Goal: Task Accomplishment & Management: Use online tool/utility

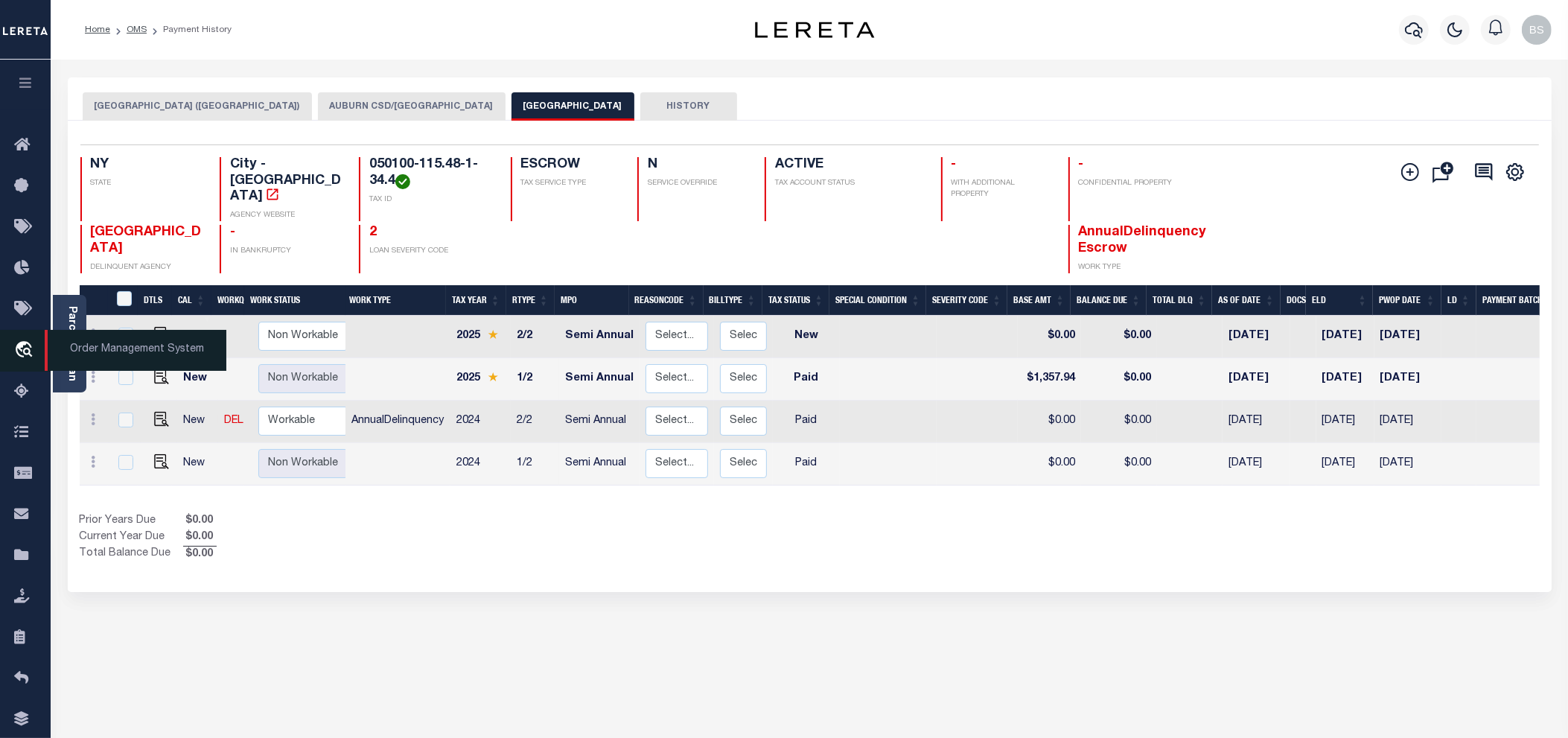
click at [119, 355] on span "Order Management System" at bounding box center [136, 351] width 182 height 41
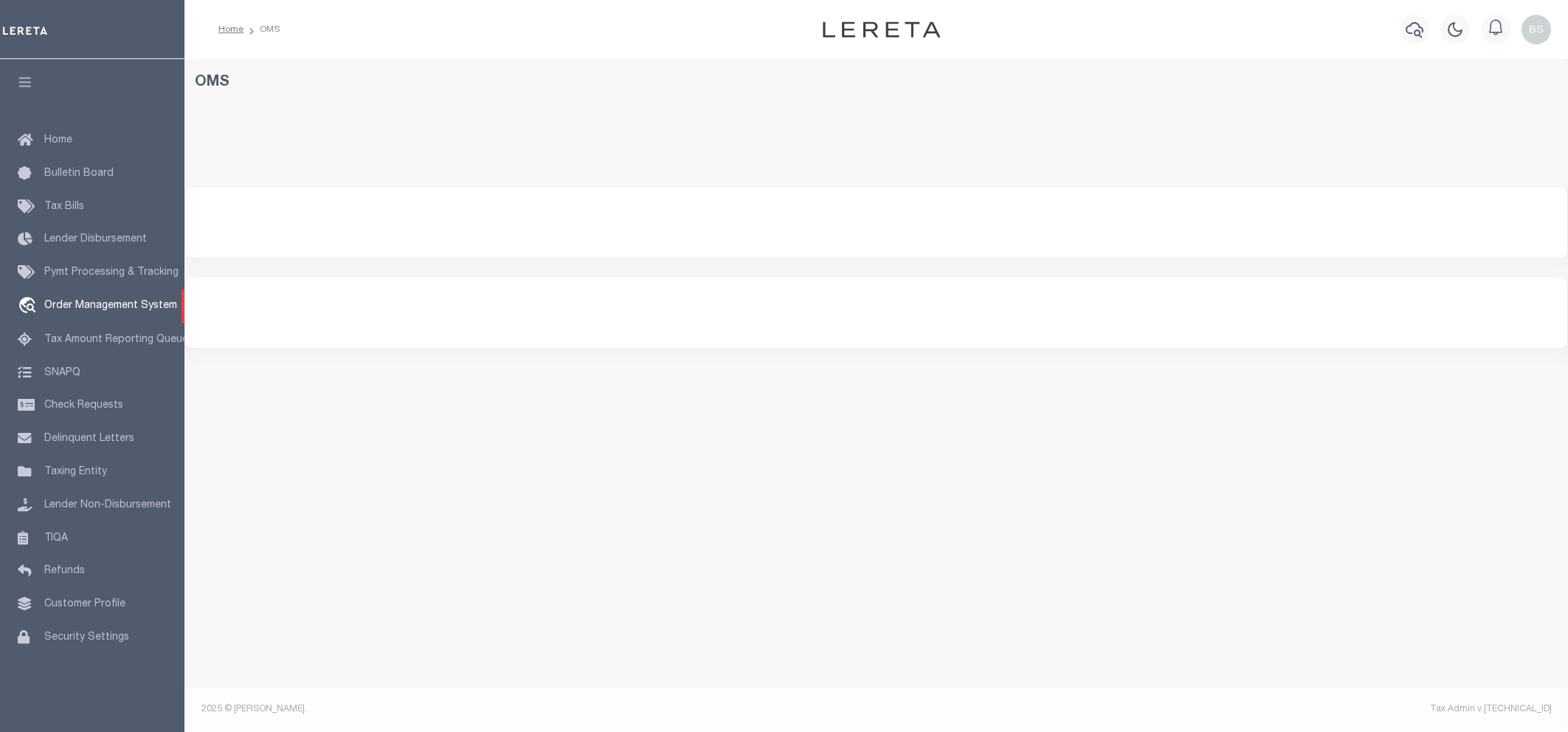
select select "200"
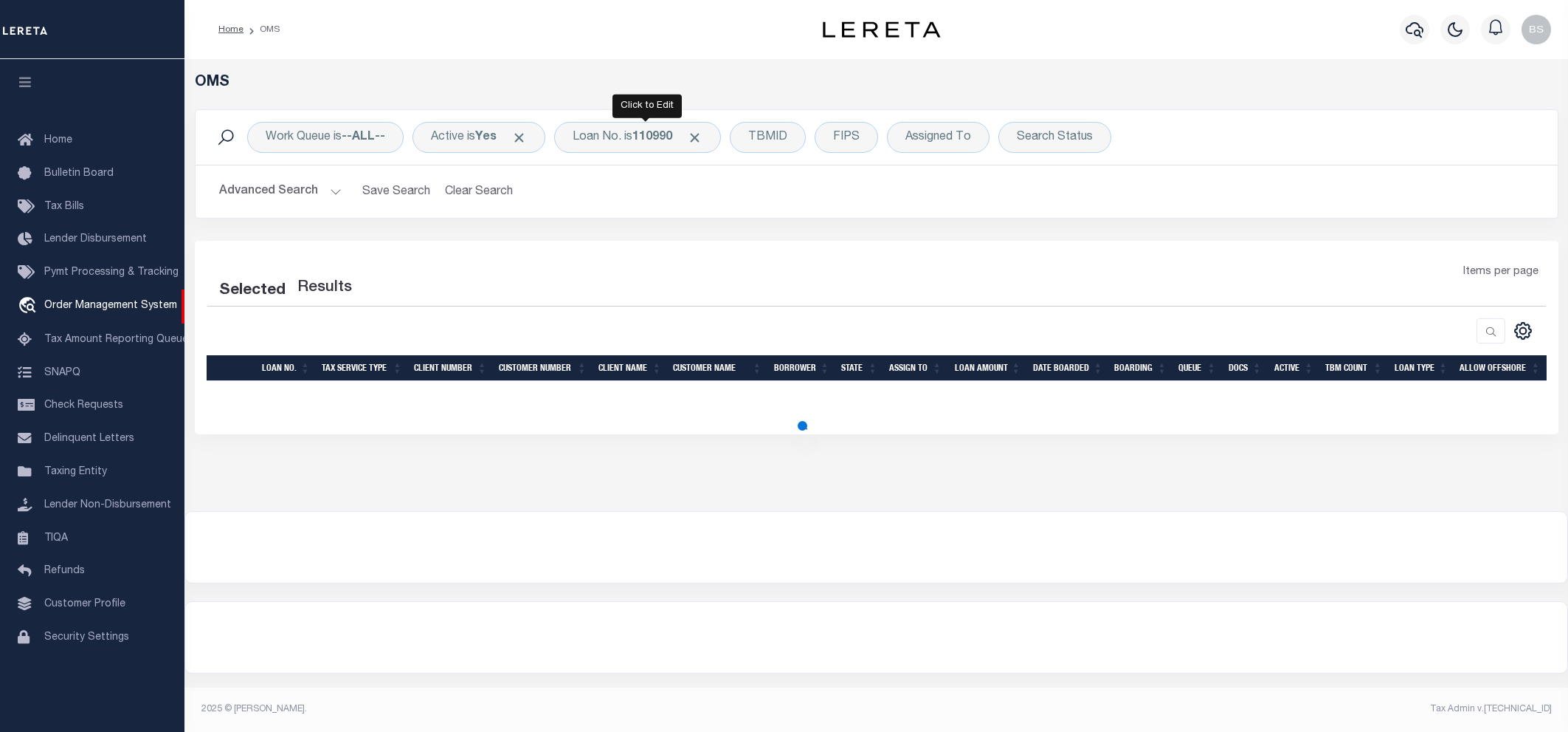
select select "200"
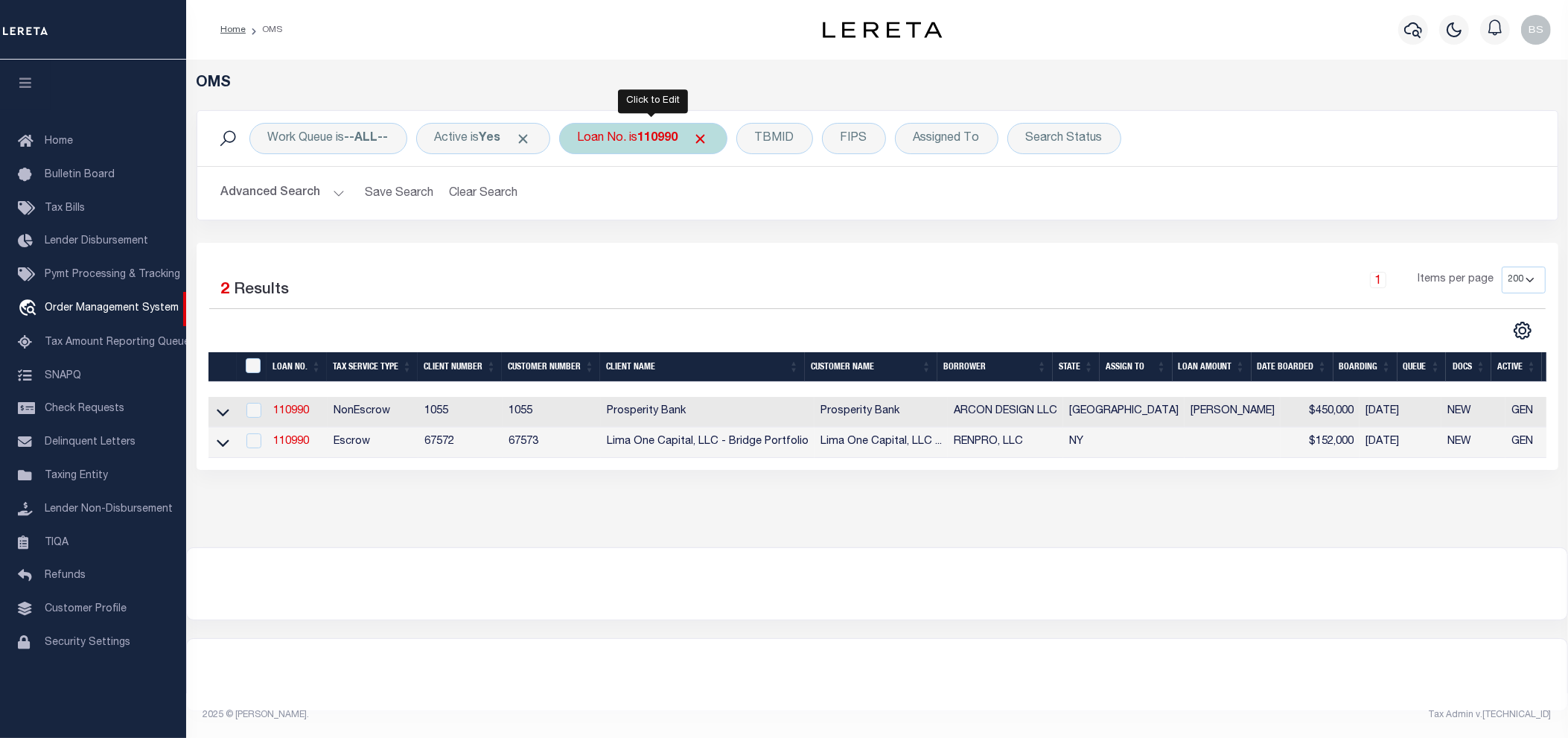
click at [648, 133] on b "110990" at bounding box center [658, 138] width 40 height 12
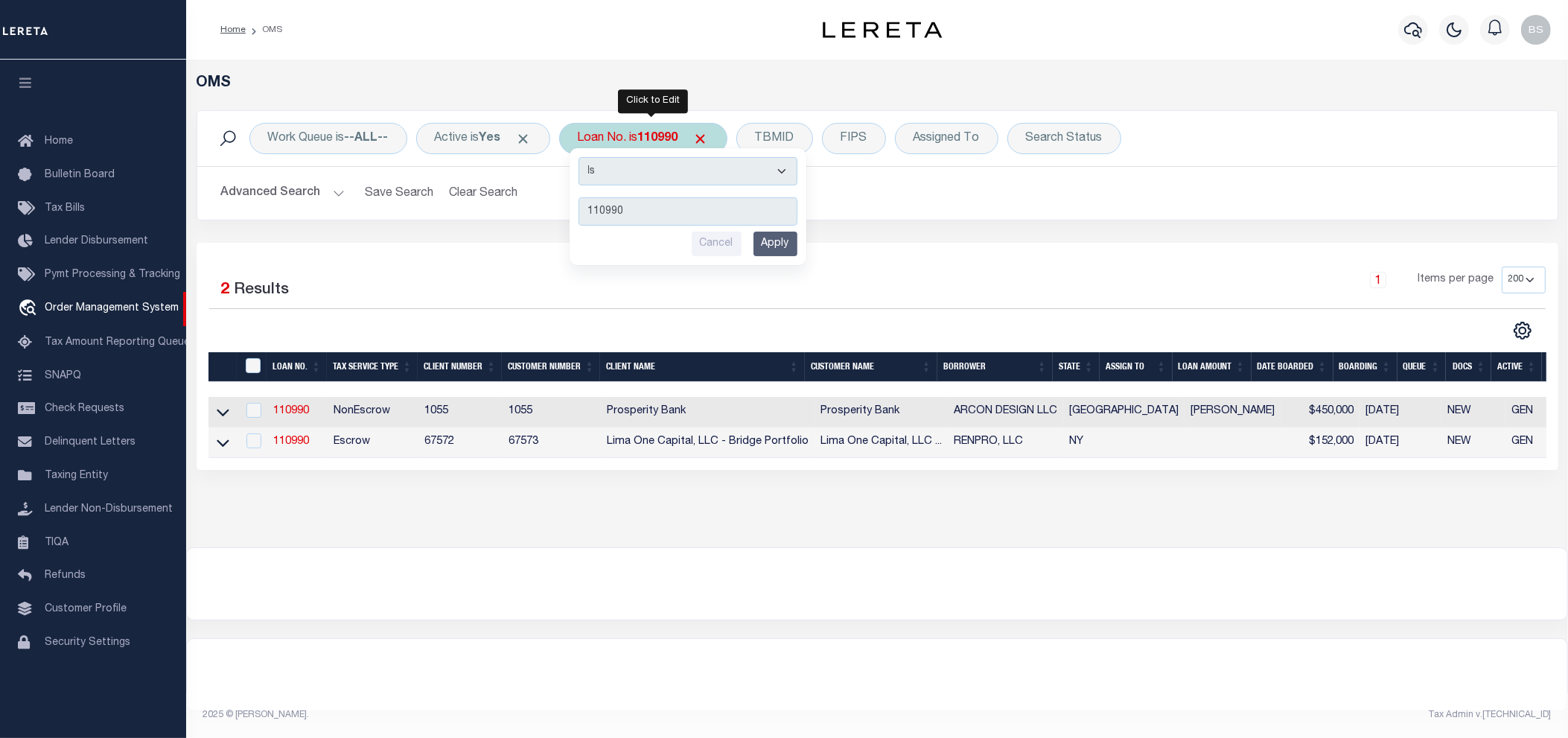
type input "119007"
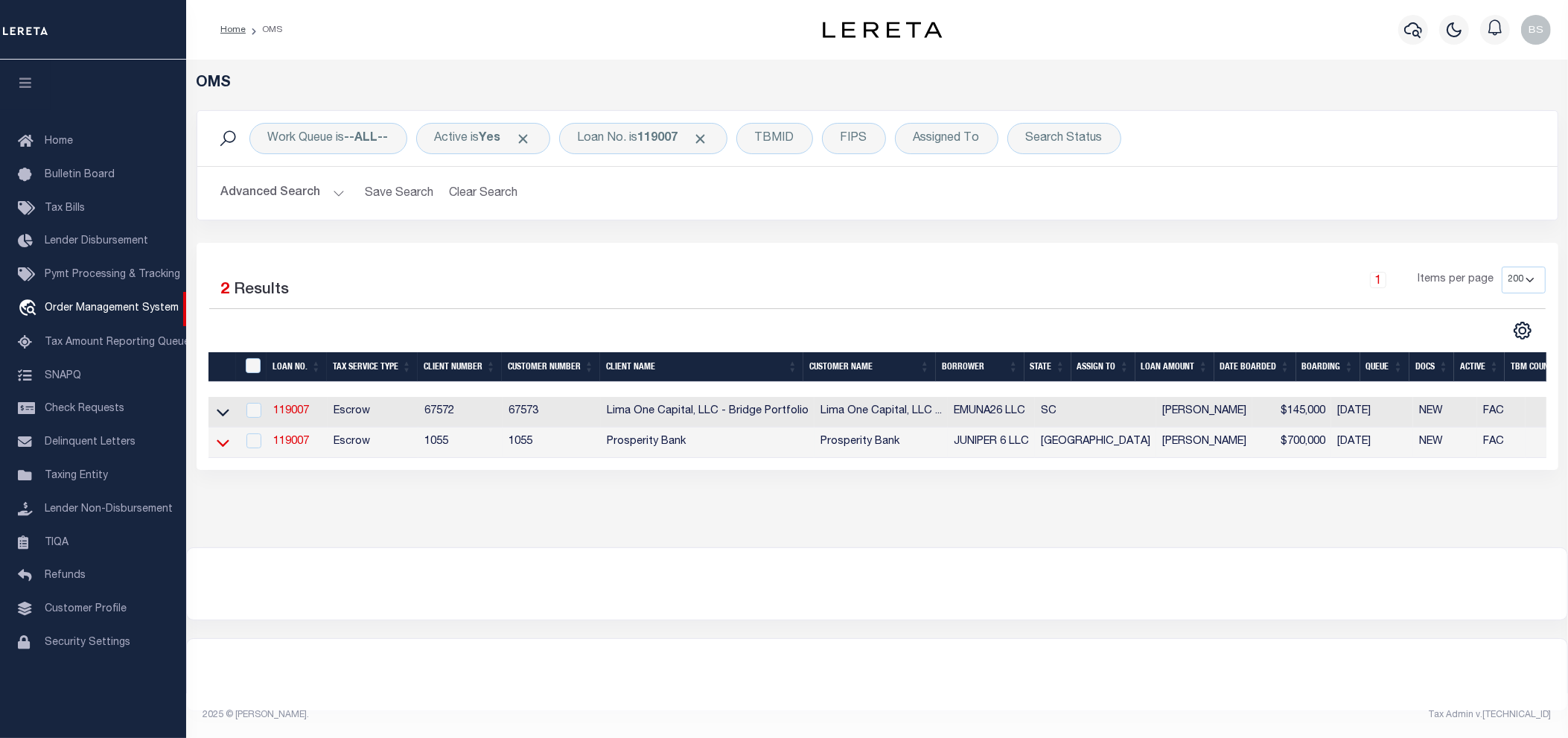
click at [218, 446] on icon at bounding box center [222, 442] width 12 height 7
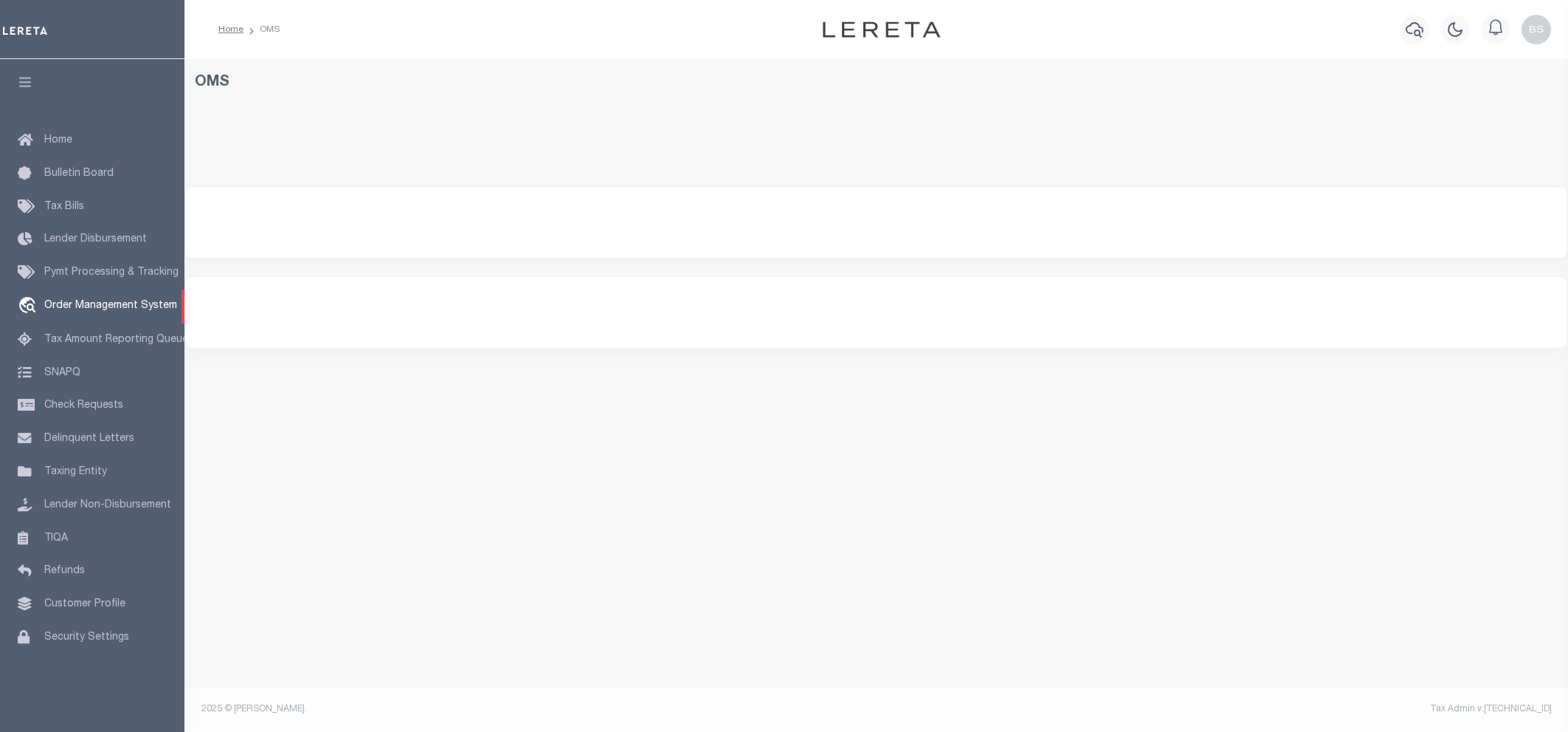
select select "200"
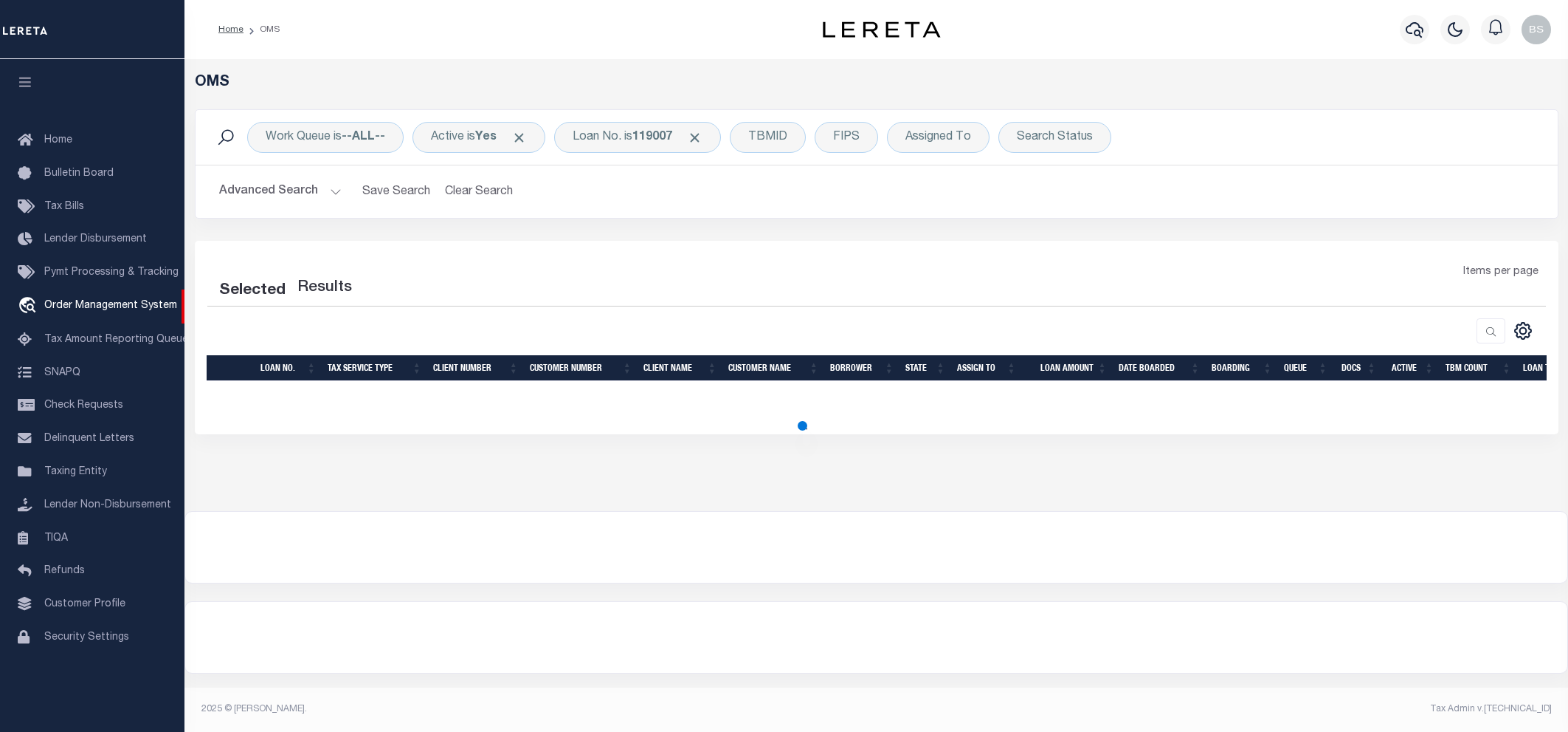
select select "200"
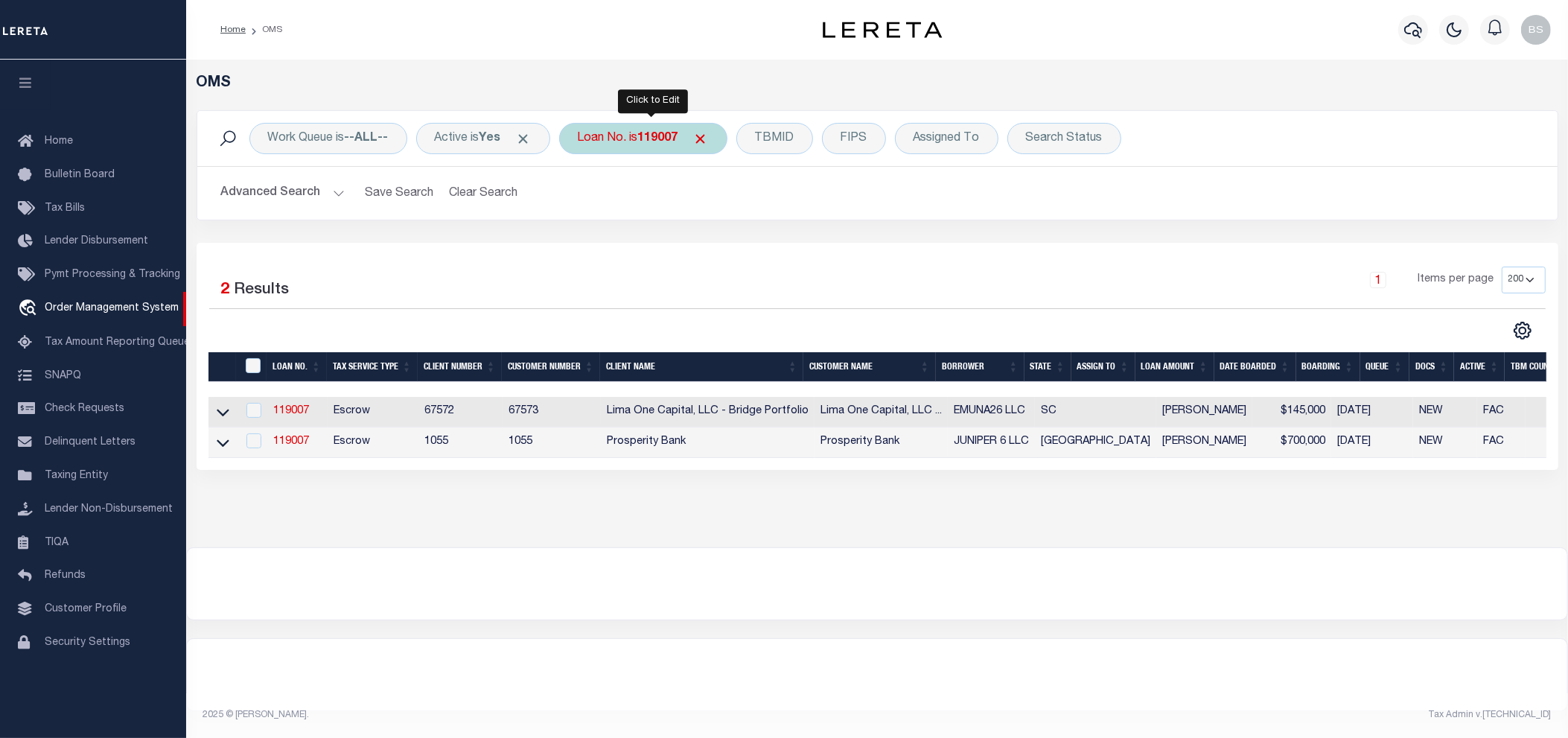
click at [638, 138] on div "Loan No. is 119007" at bounding box center [642, 138] width 168 height 31
click at [224, 415] on icon at bounding box center [222, 411] width 12 height 16
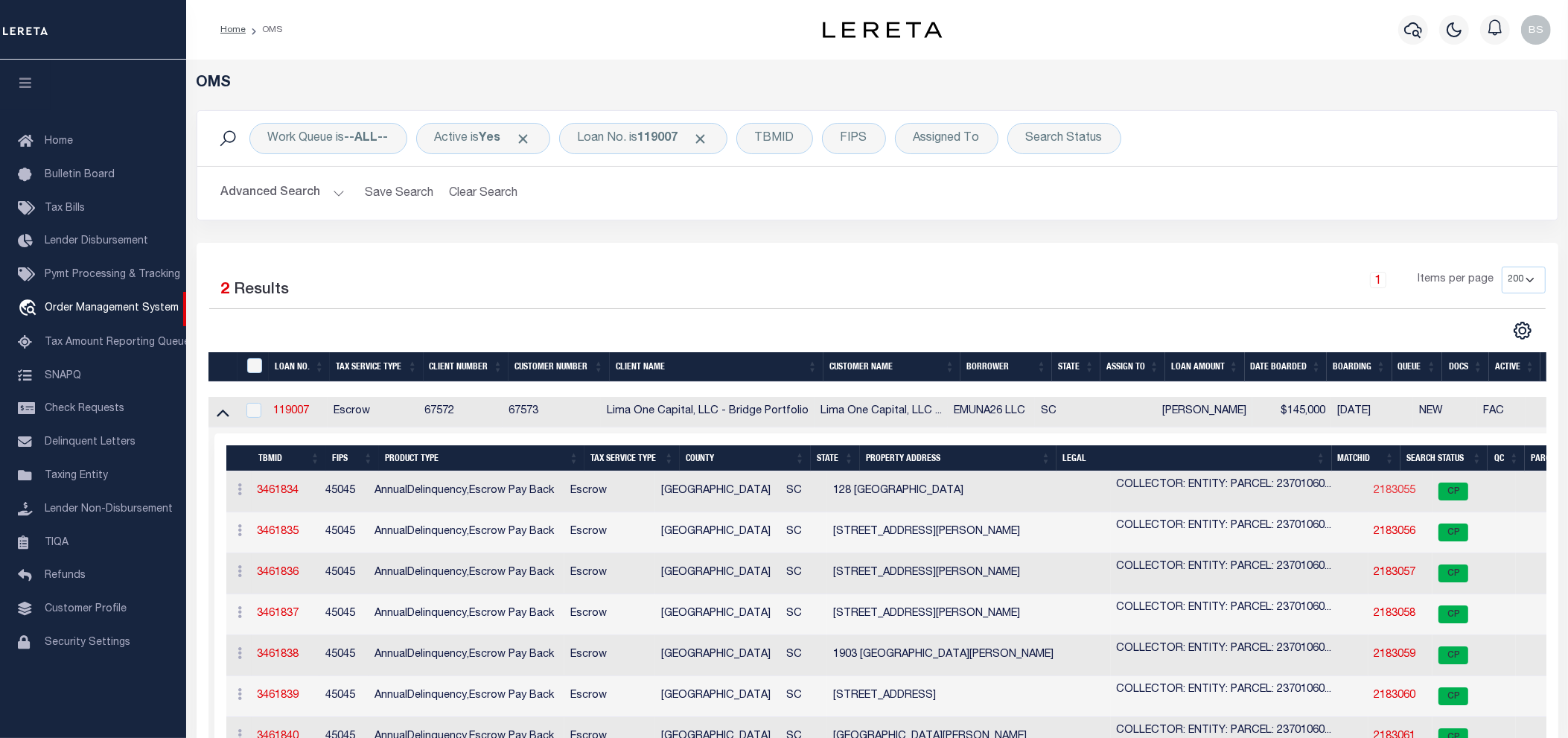
click at [1374, 493] on link "2183055" at bounding box center [1394, 490] width 42 height 11
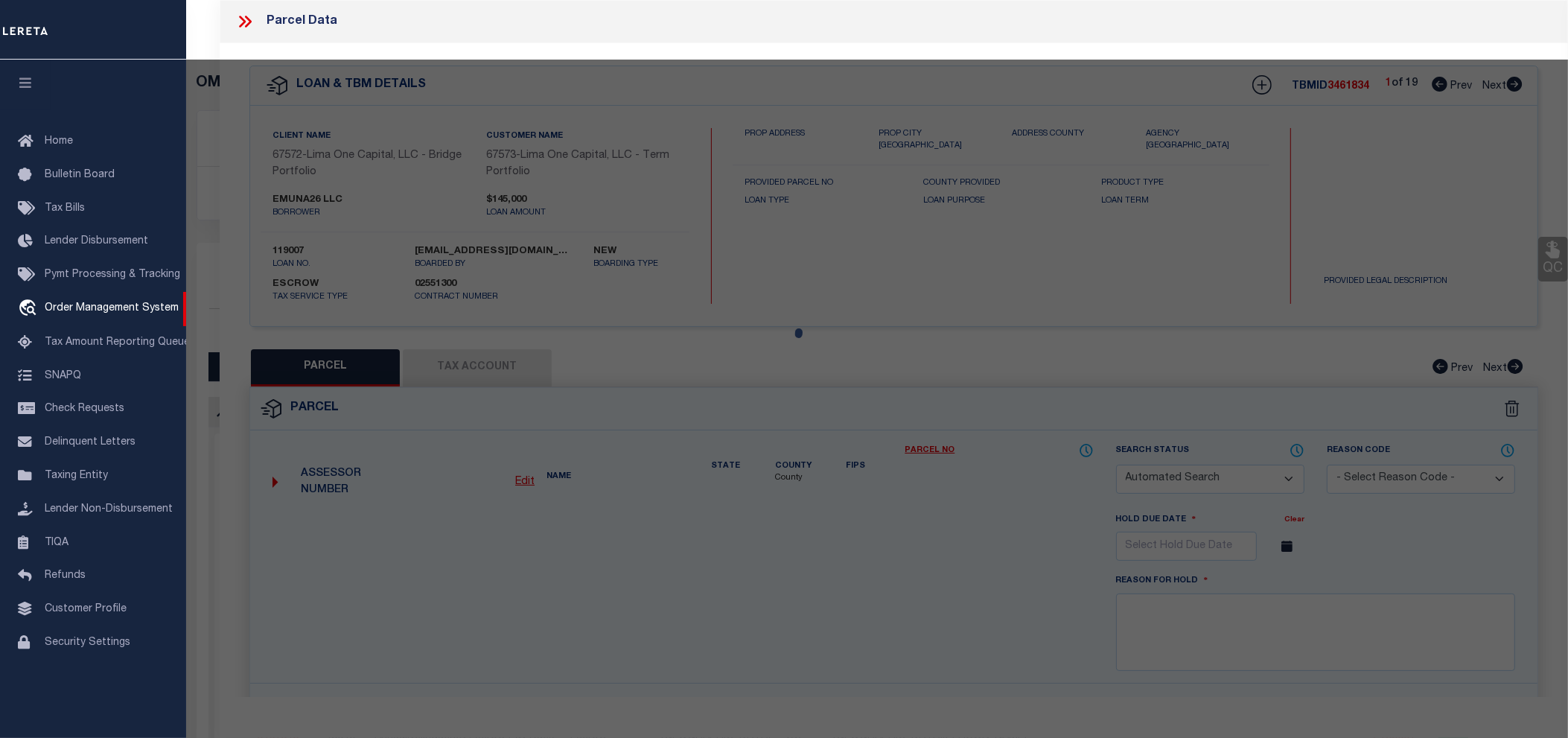
checkbox input "false"
select select "CP"
select select "AGW"
select select
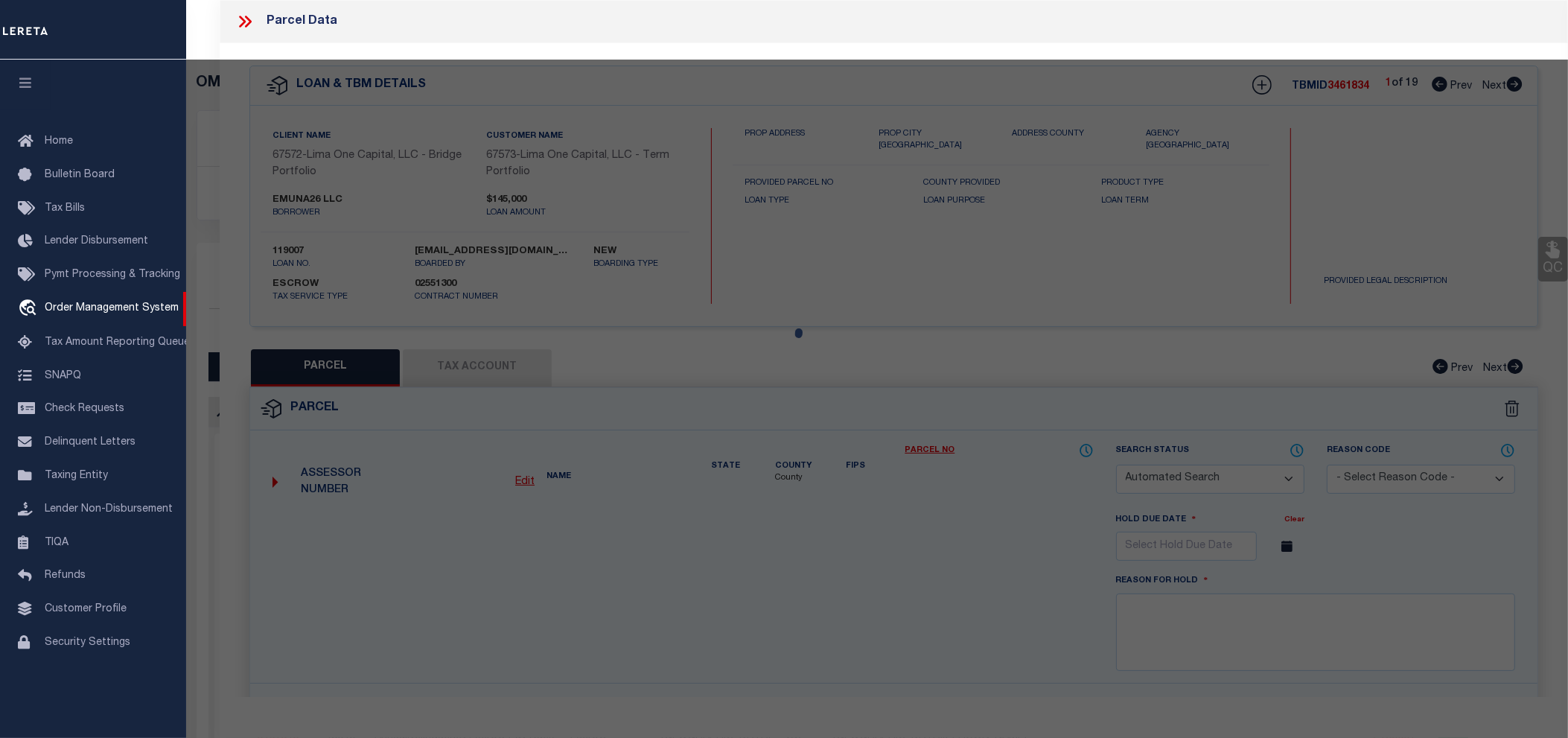
type input "128 SHEFFIELD"
checkbox input "false"
type input "GREENVILLE SC 29611"
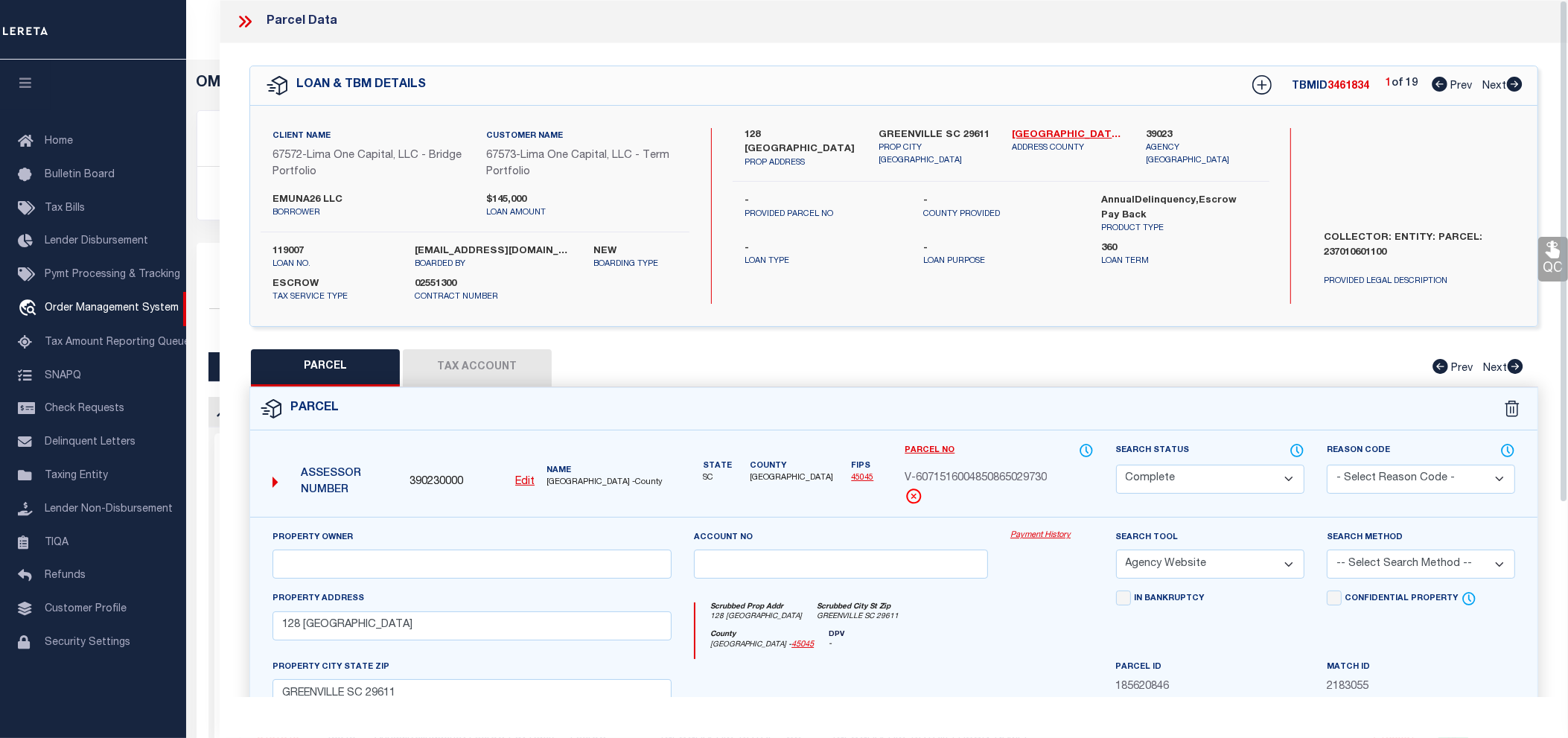
click at [1054, 540] on link "Payment History" at bounding box center [1052, 535] width 84 height 12
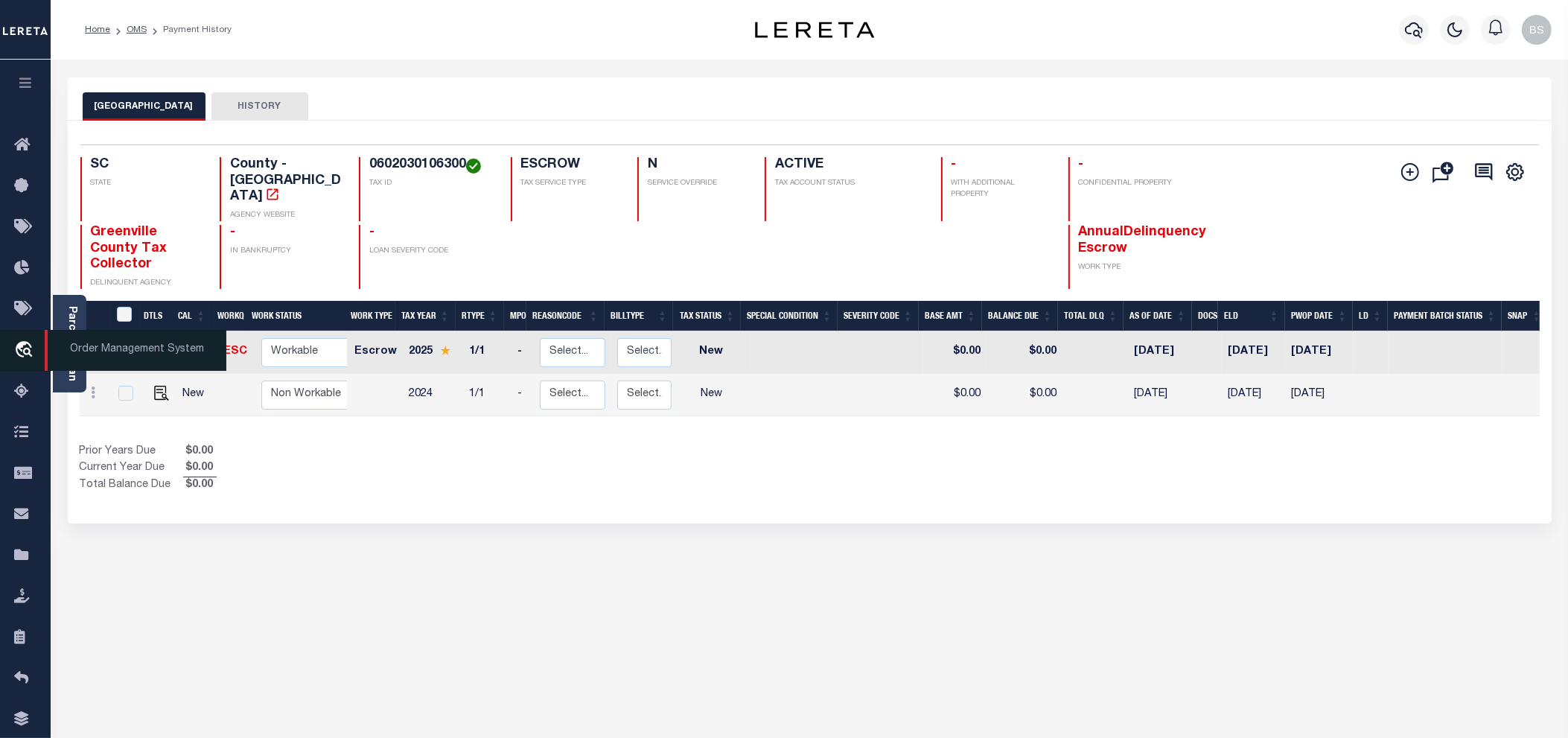
click at [99, 347] on span "Order Management System" at bounding box center [136, 351] width 182 height 41
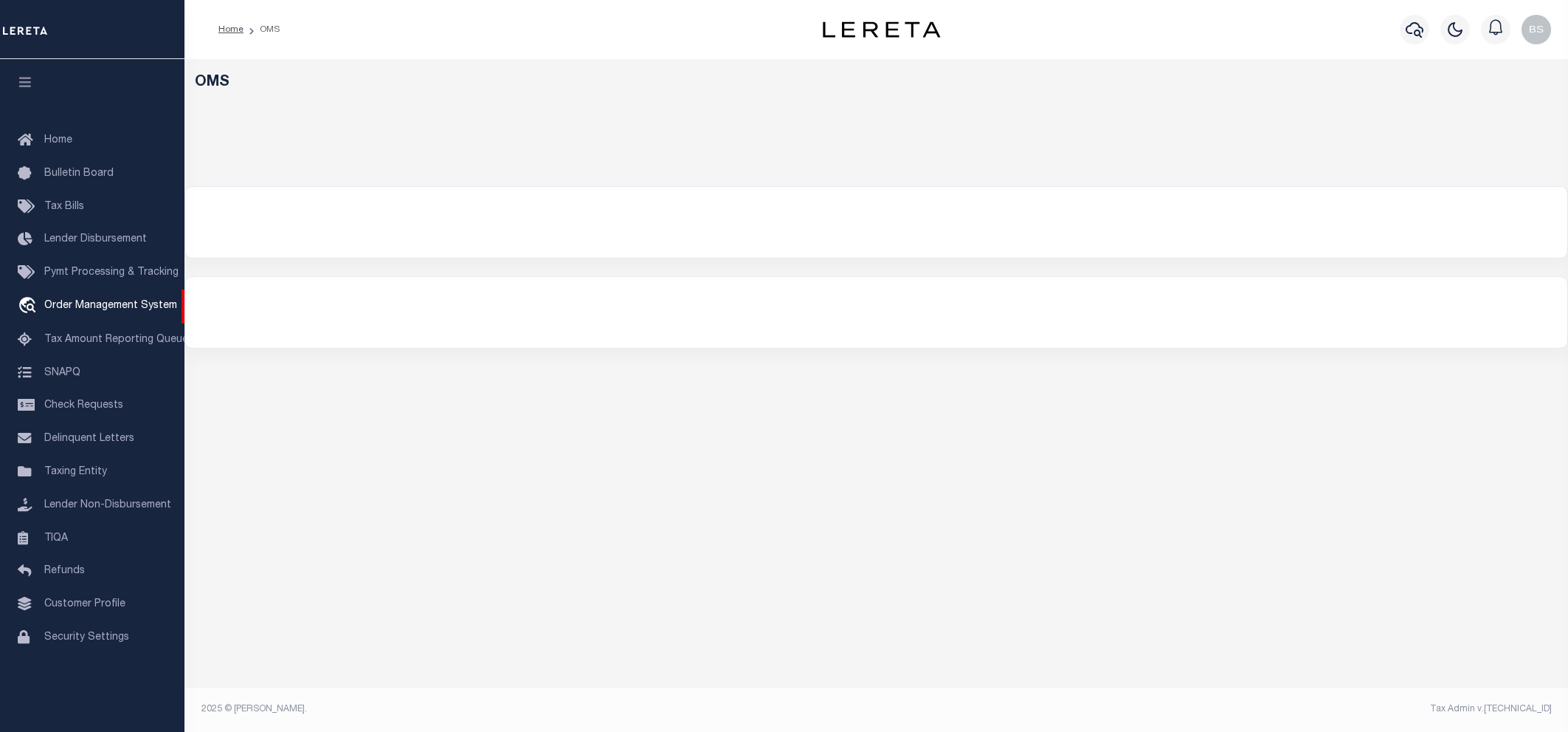
select select "200"
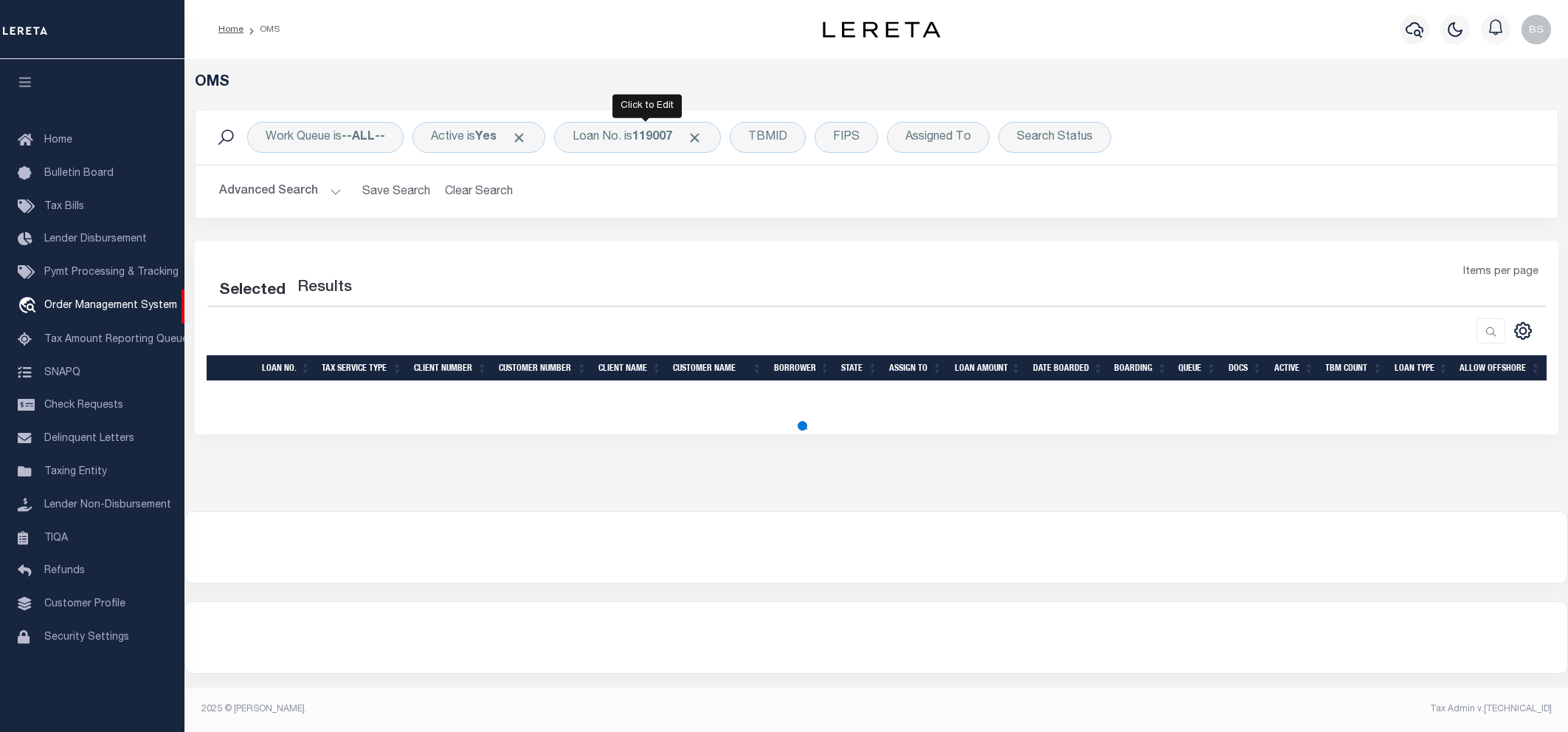
select select "200"
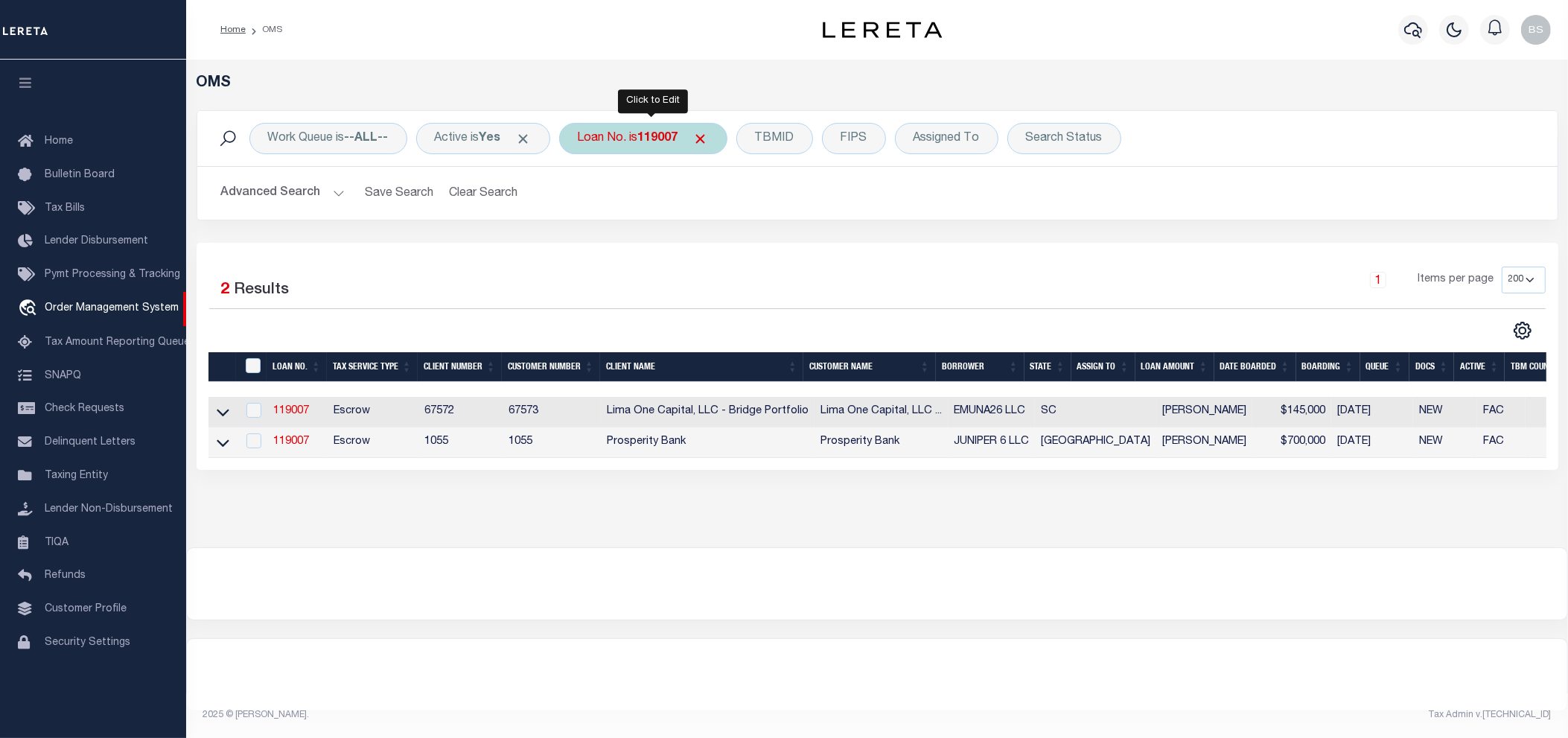
click at [629, 143] on div "Loan No. is 119007" at bounding box center [642, 138] width 168 height 31
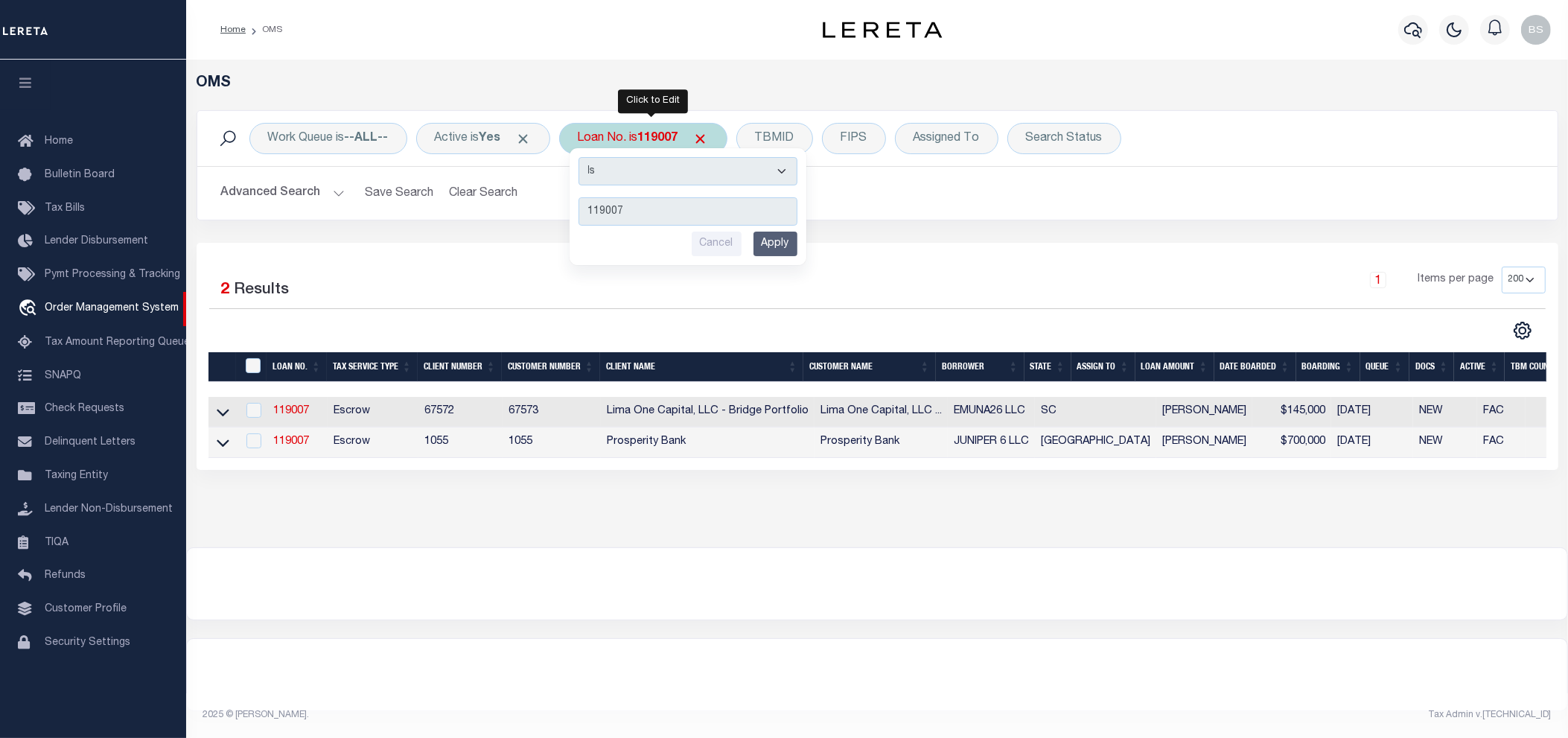
type input "111271"
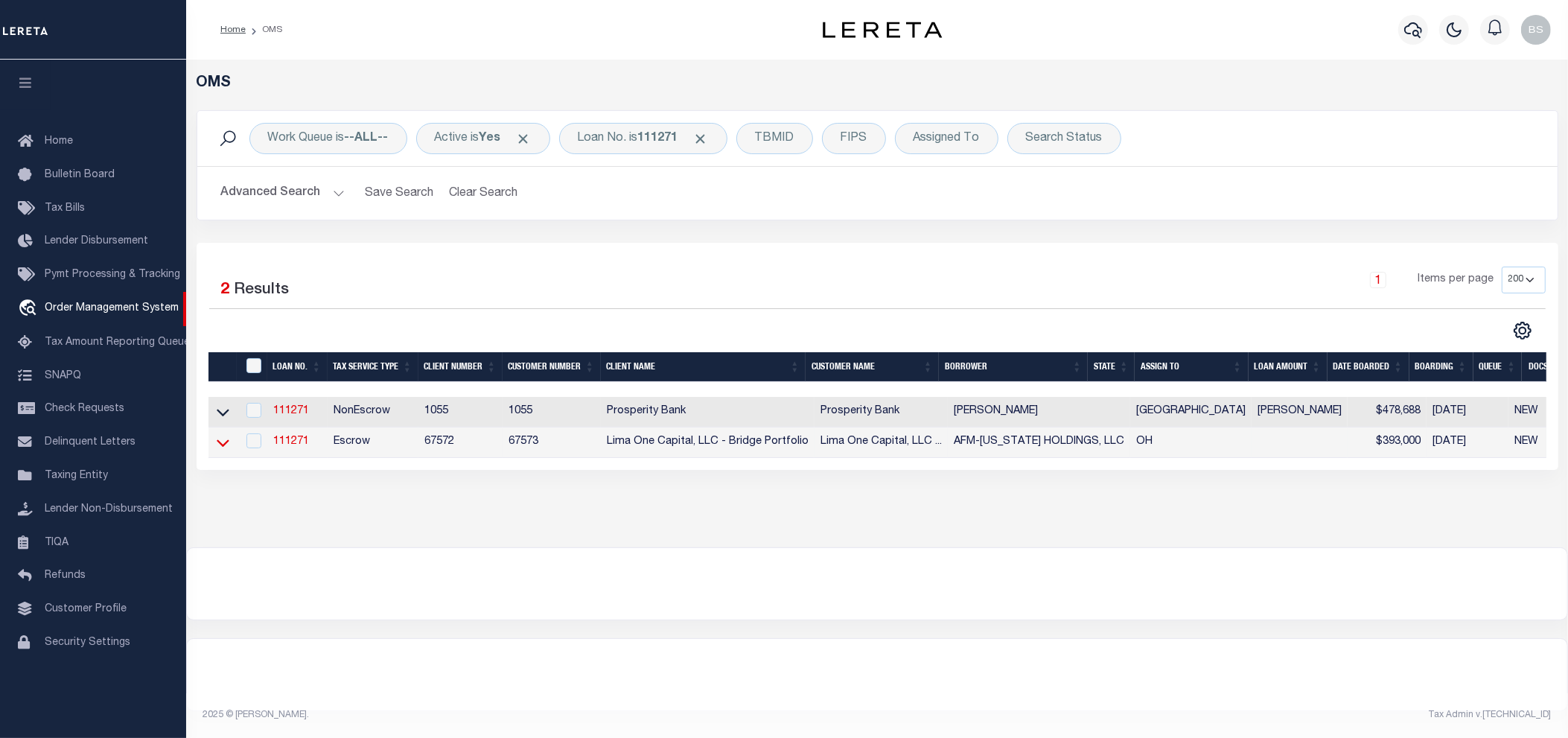
click at [224, 450] on icon at bounding box center [222, 442] width 12 height 16
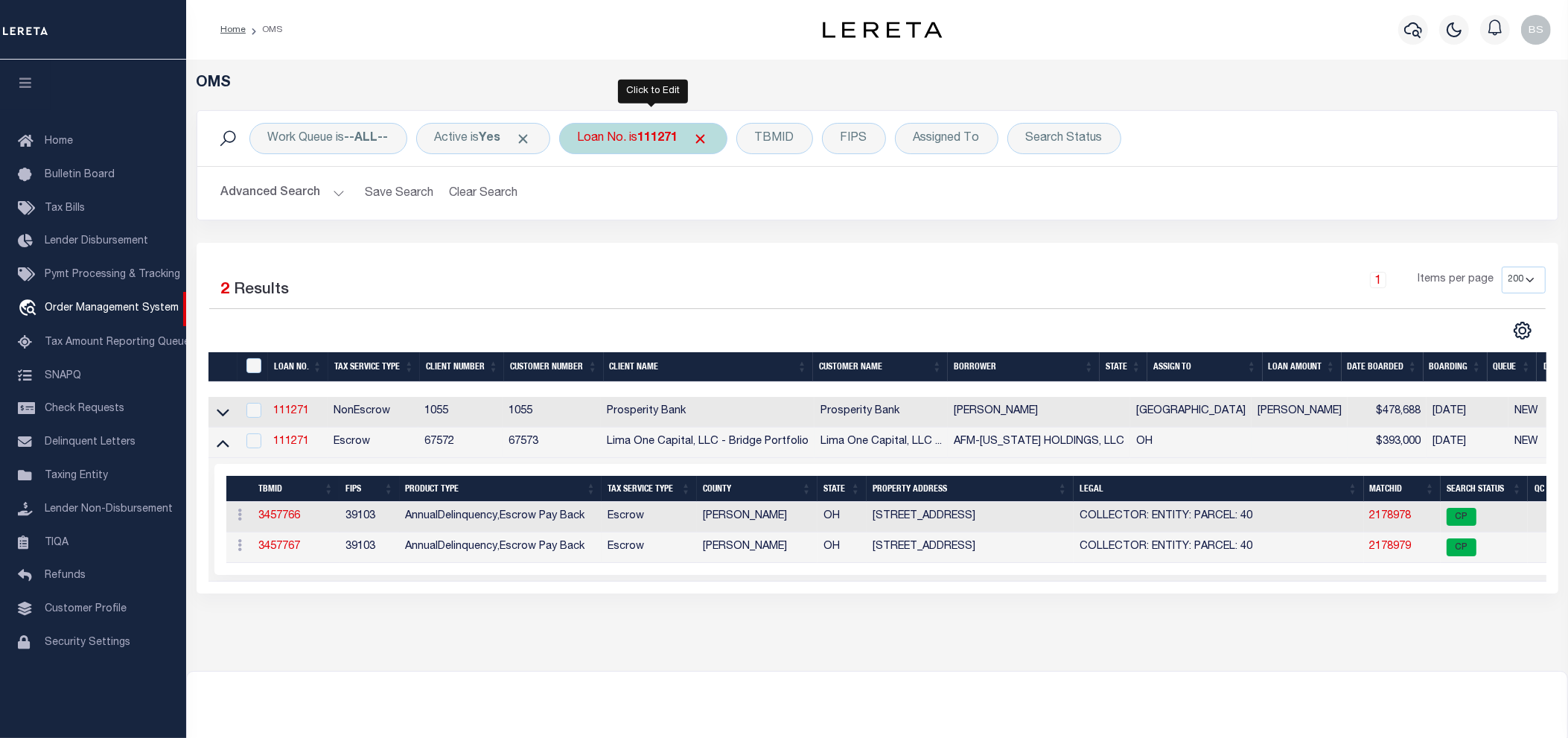
click at [650, 142] on b "111271" at bounding box center [658, 138] width 40 height 12
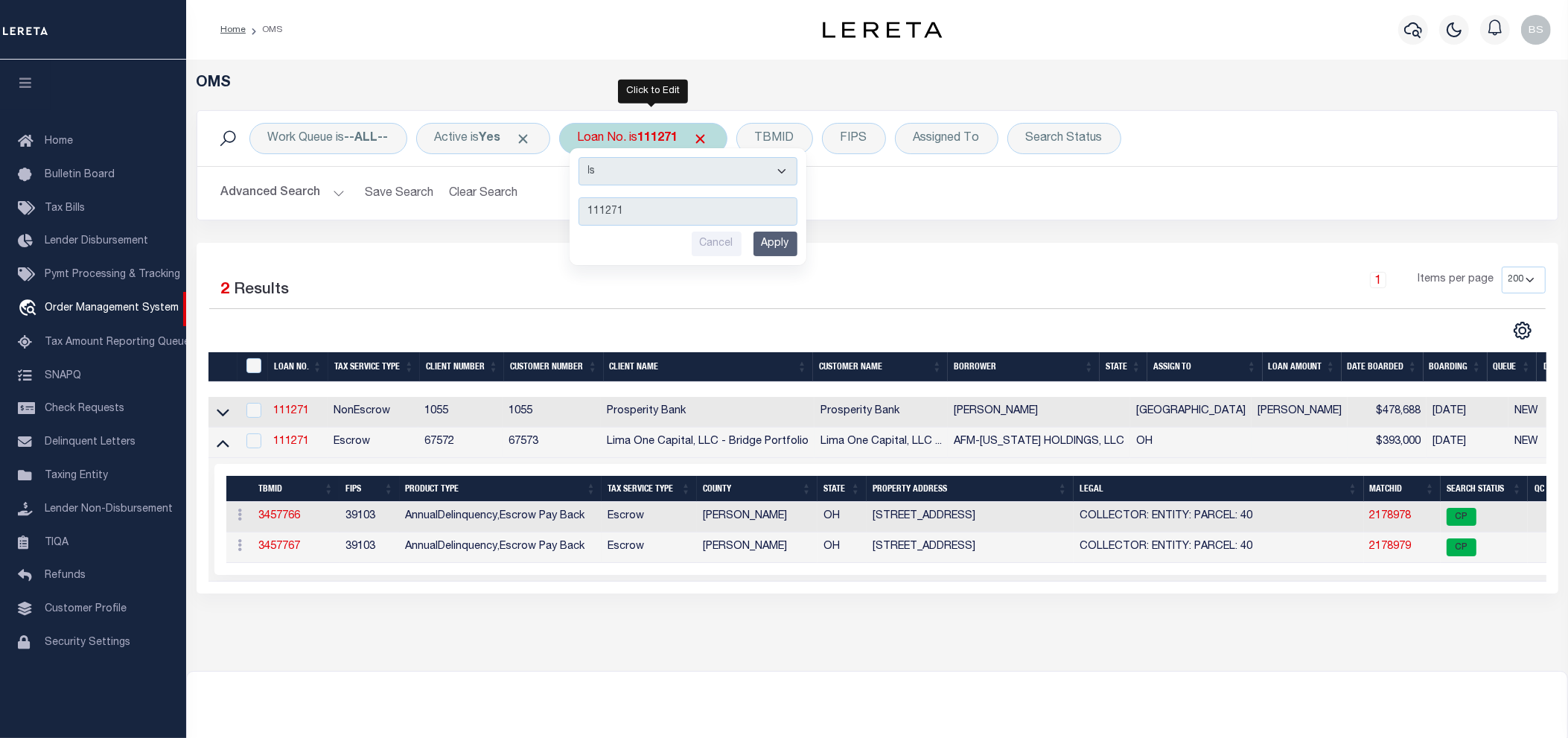
type input "16756"
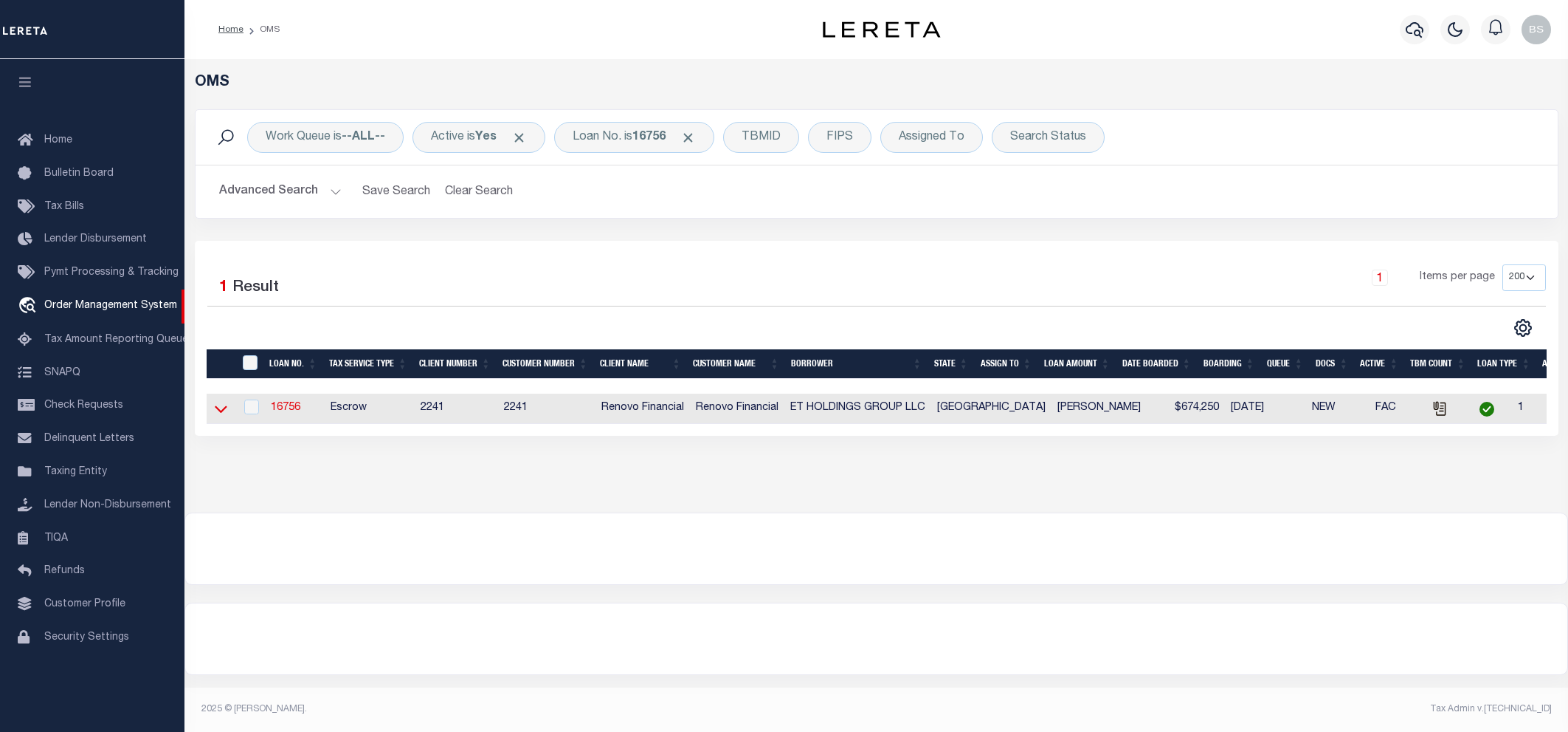
click at [222, 412] on icon at bounding box center [220, 408] width 12 height 15
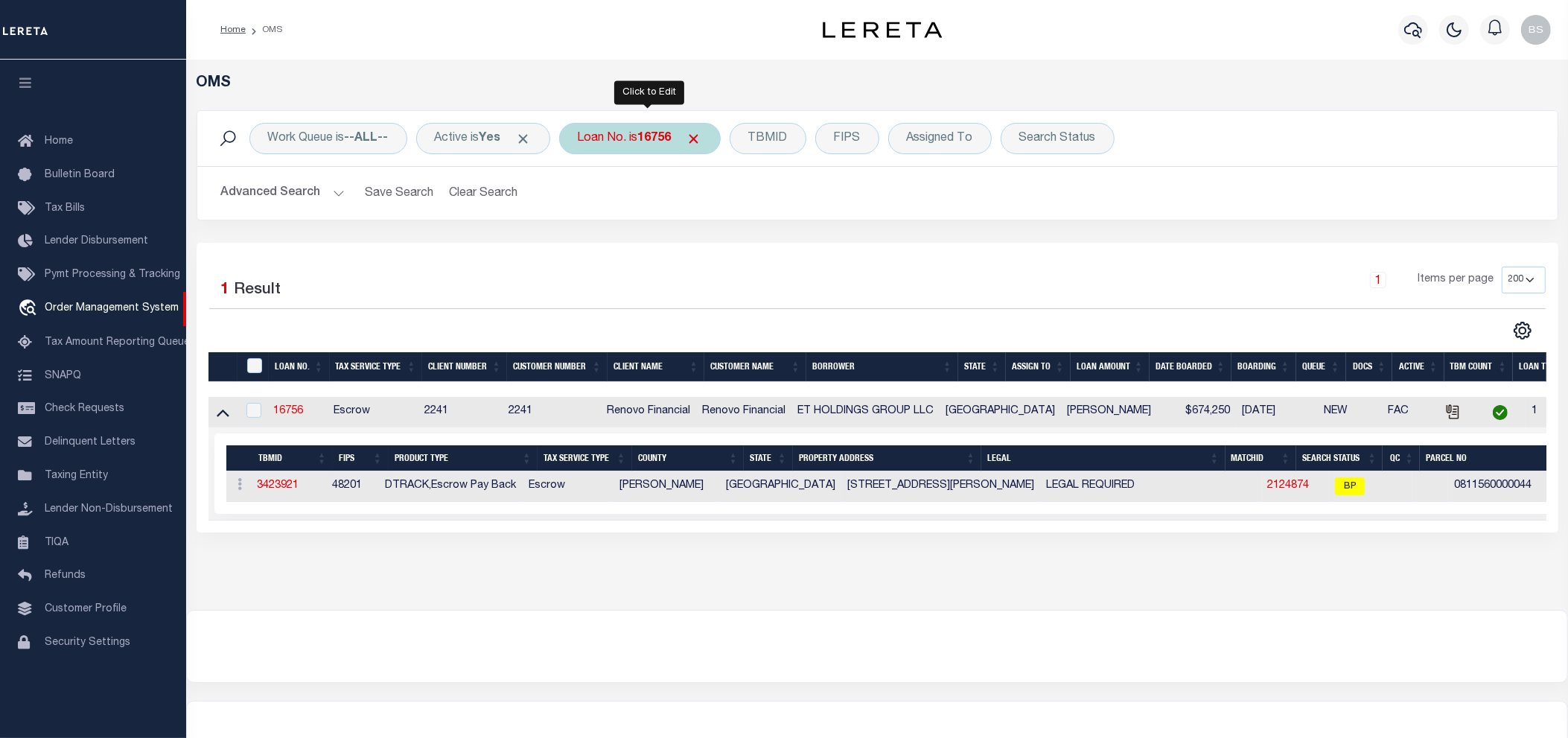
click at [622, 143] on div "Loan No. is 16756" at bounding box center [639, 138] width 161 height 31
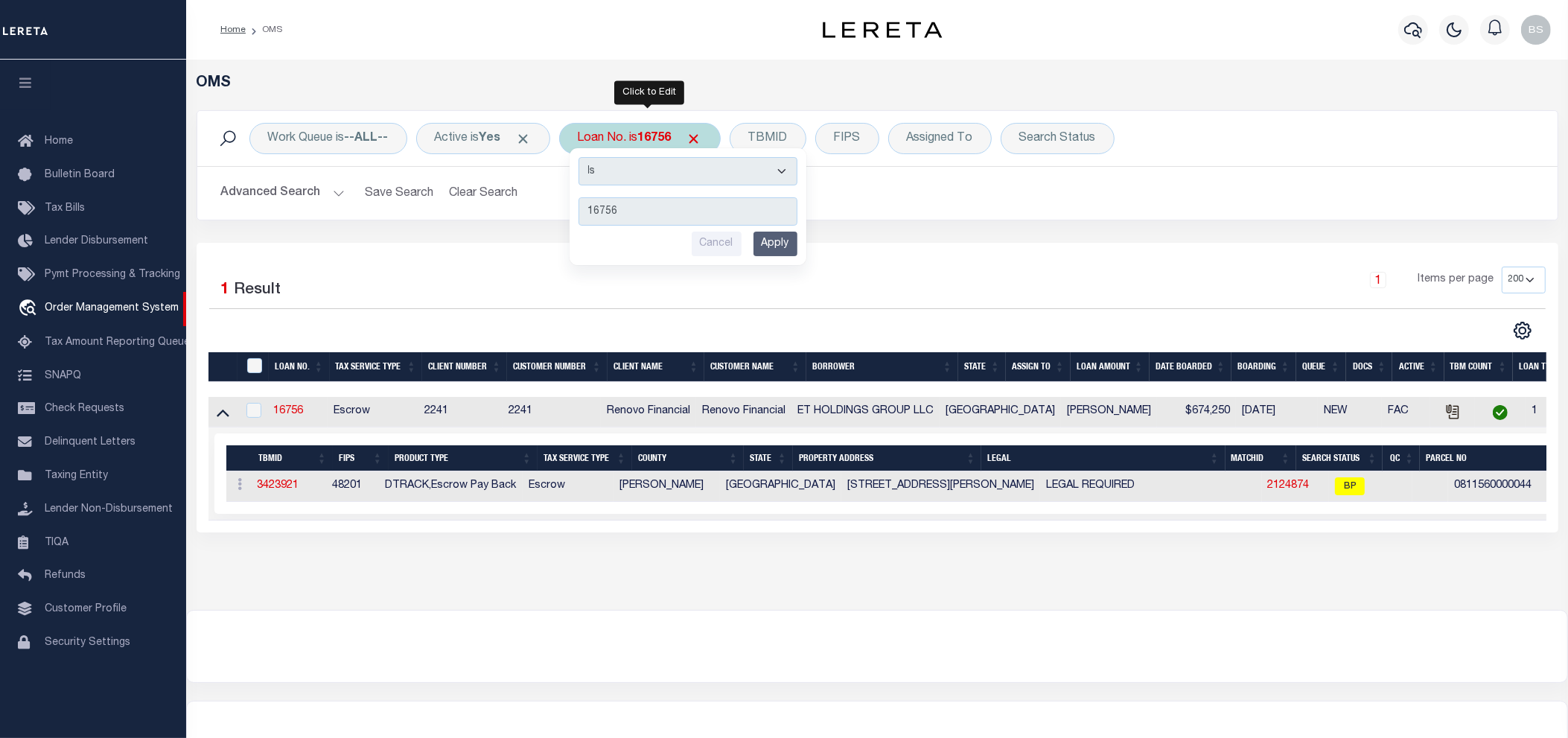
type input "10021070"
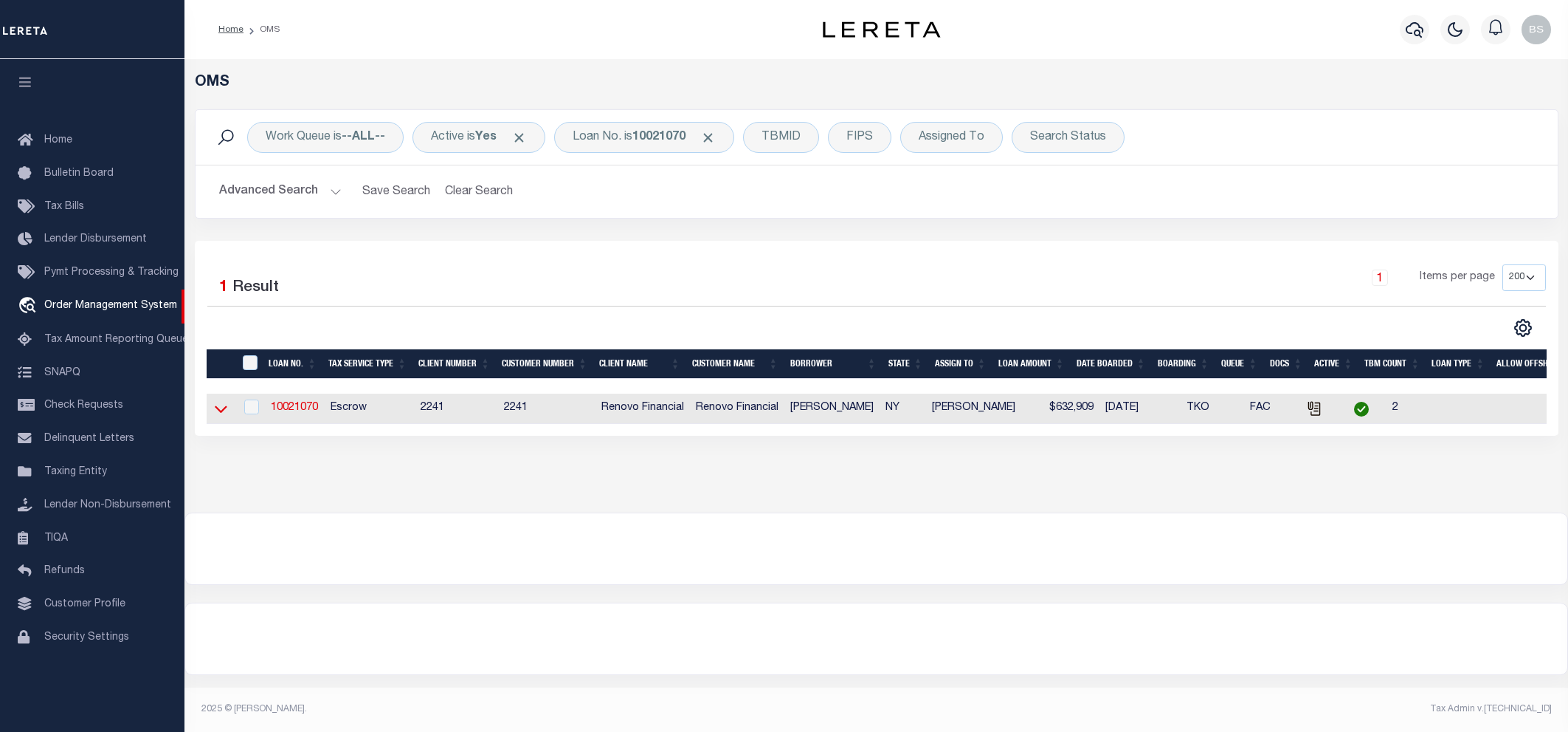
click at [223, 415] on icon at bounding box center [220, 408] width 12 height 15
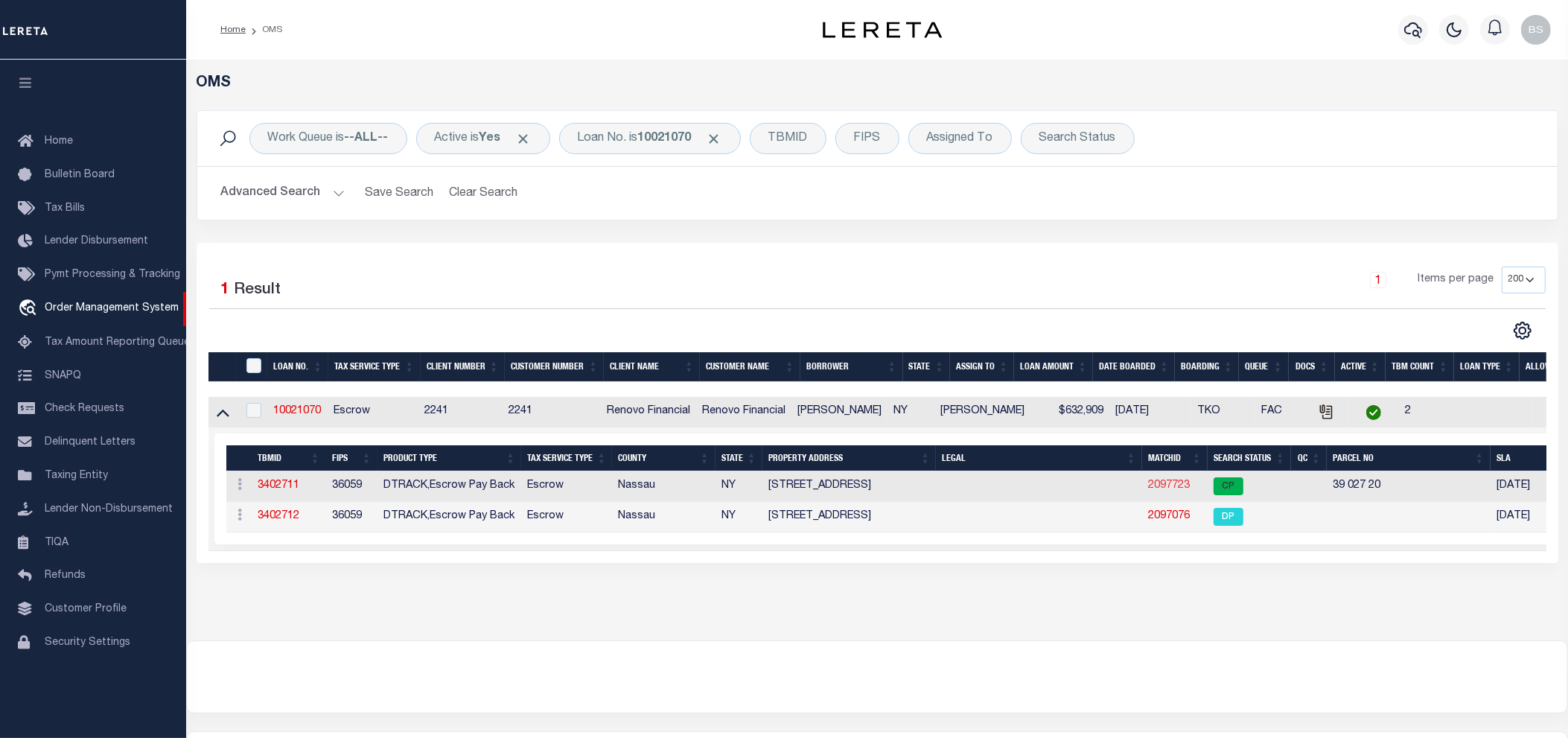
click at [1170, 486] on link "2097723" at bounding box center [1168, 485] width 42 height 11
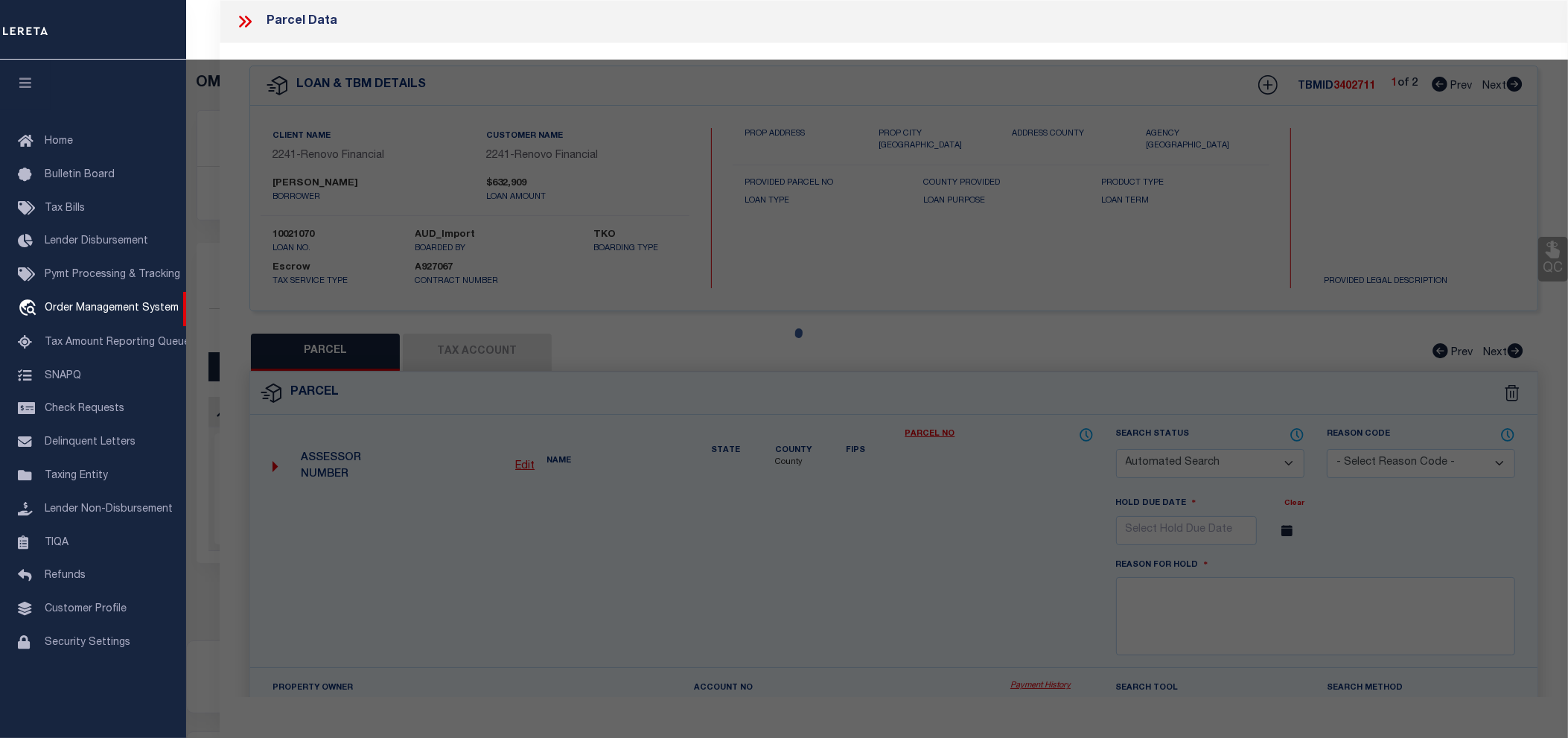
checkbox input "false"
select select "CP"
select select
type input "38 FIFTH ST."
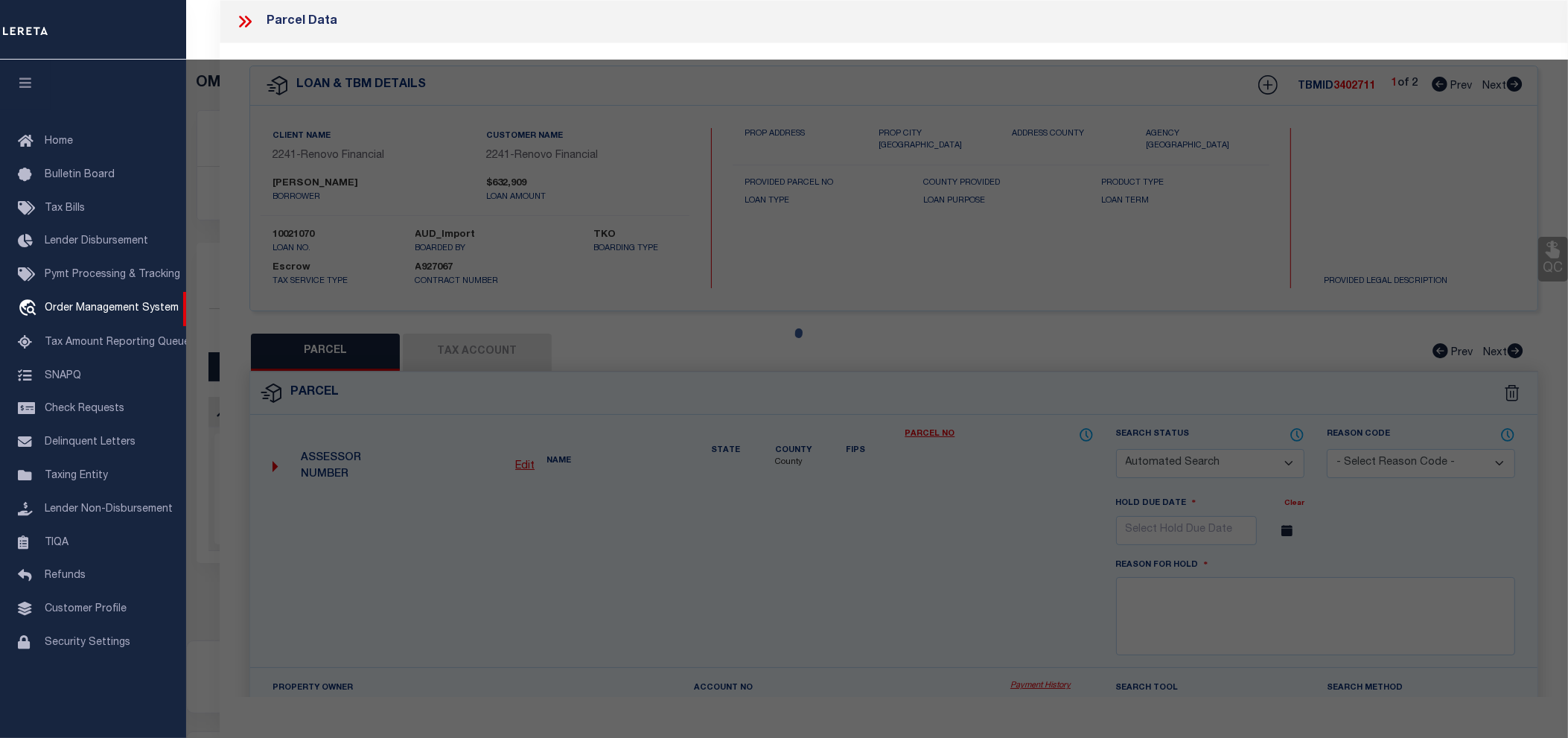
type input "VALLEY STREAM, NY 11581"
type textarea "TaxID should be "39027 20" (five spaces). MLC 12/31/2024 Unable to add Valley S…"
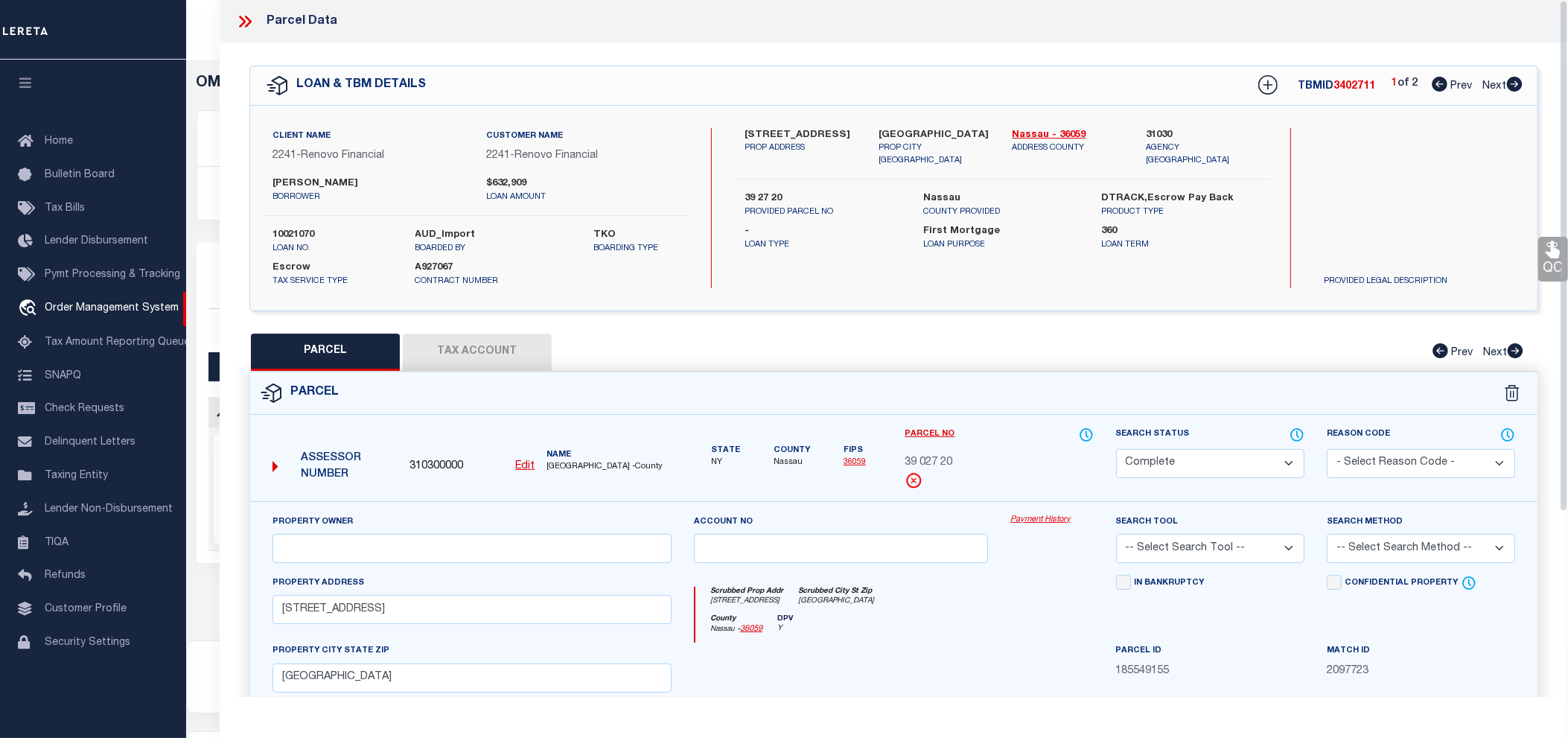
click at [1061, 519] on link "Payment History" at bounding box center [1052, 519] width 84 height 12
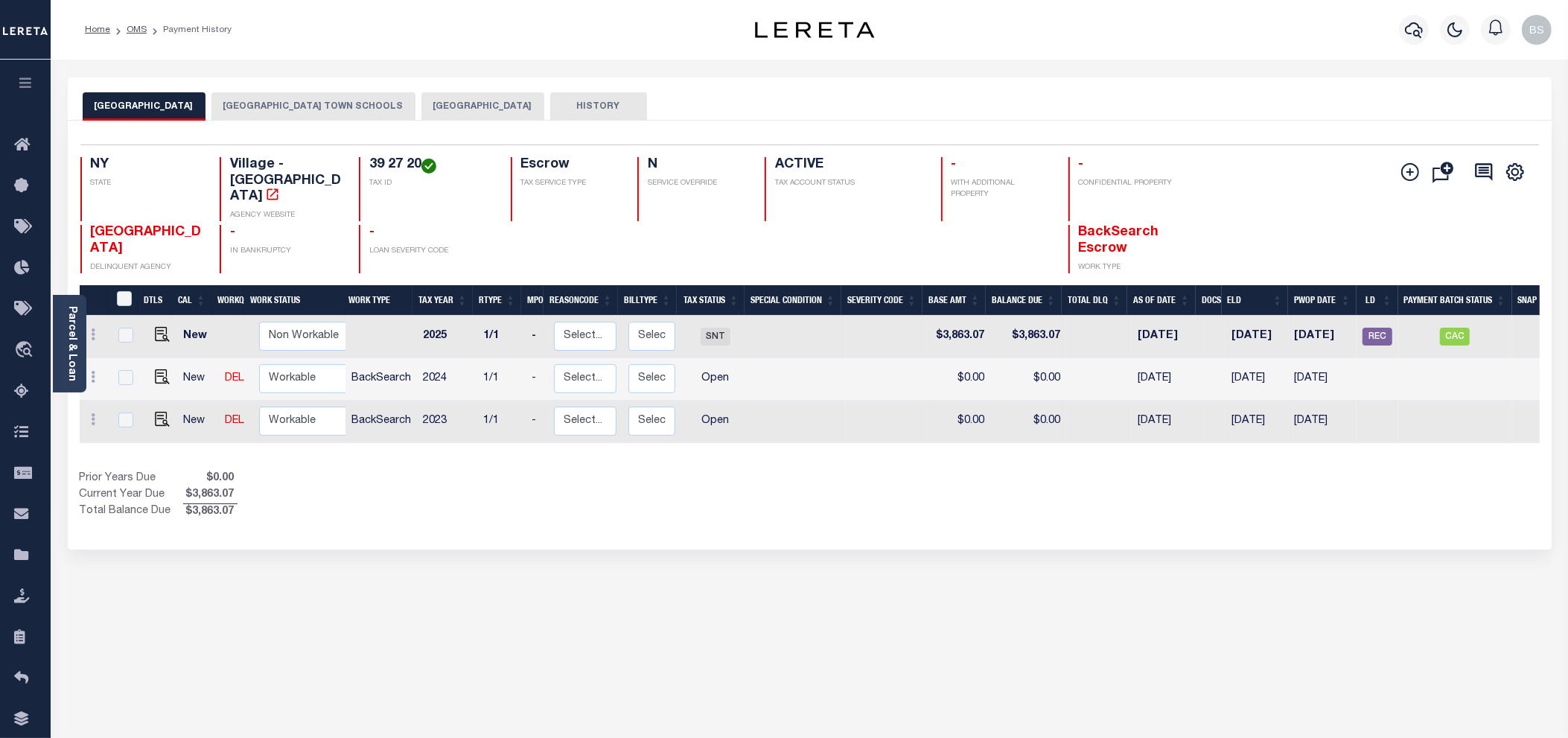
click at [295, 106] on button "[GEOGRAPHIC_DATA] TOWN SCHOOLS" at bounding box center [313, 106] width 204 height 29
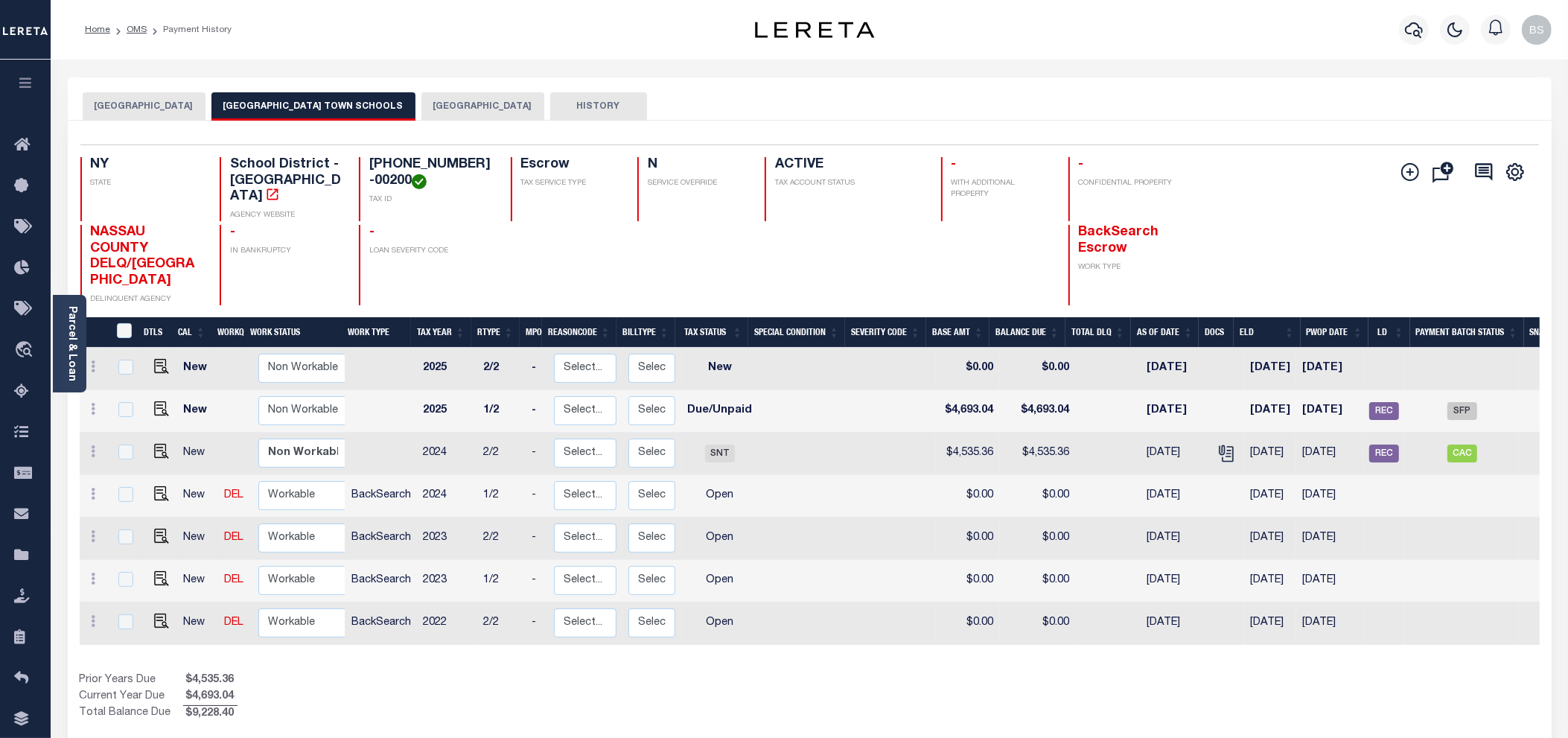
click at [437, 110] on button "[GEOGRAPHIC_DATA]" at bounding box center [483, 106] width 123 height 29
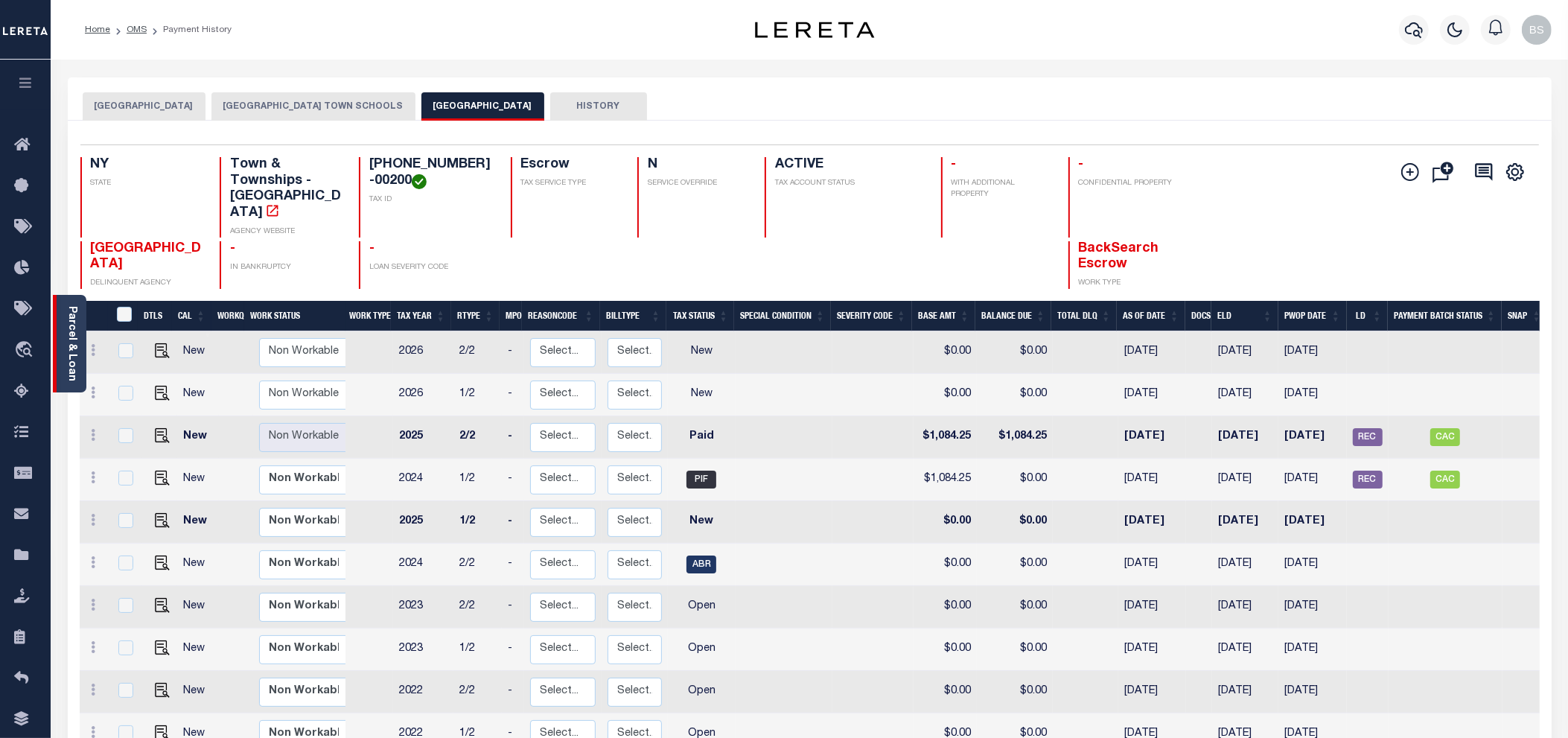
click at [66, 317] on link "Parcel & Loan" at bounding box center [71, 343] width 11 height 75
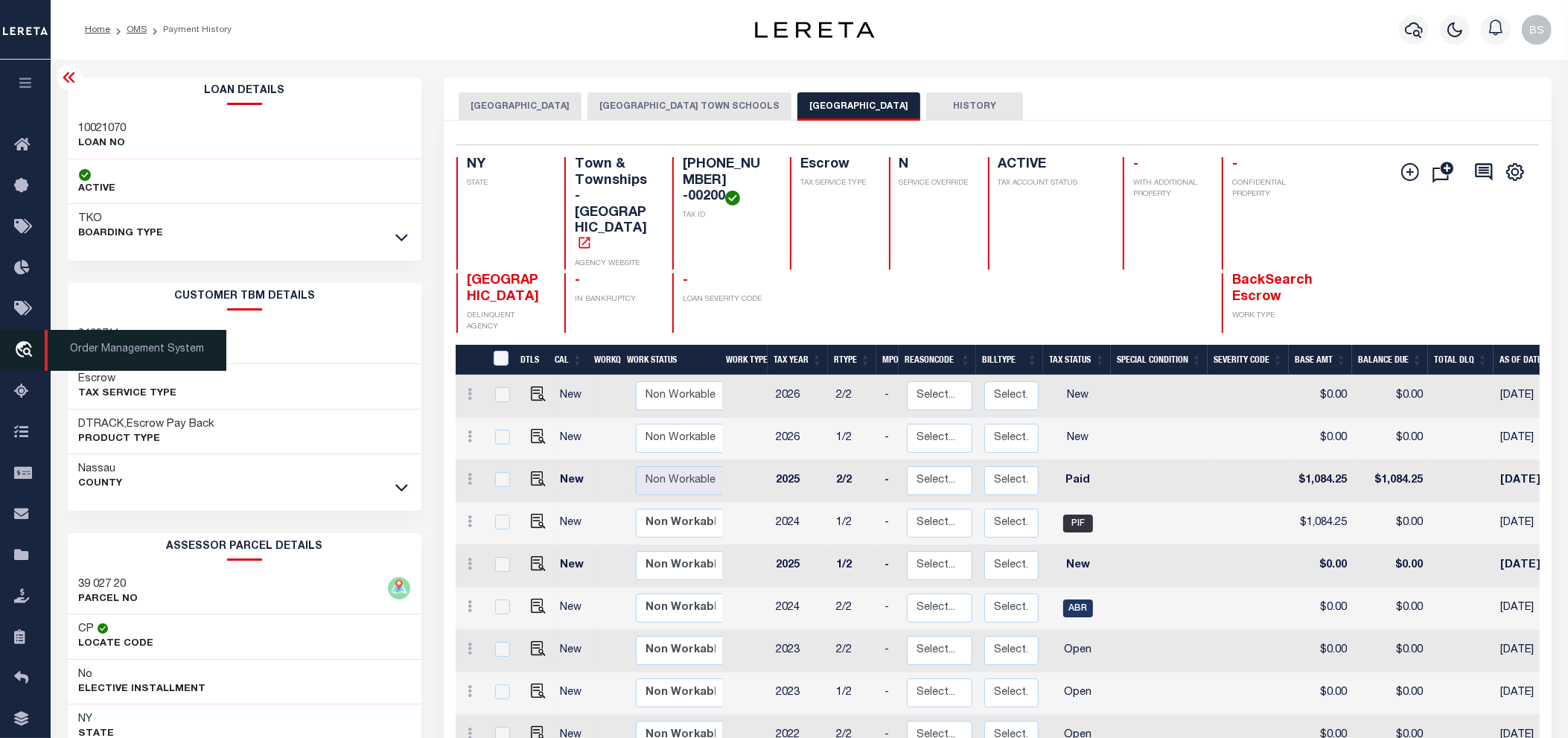
click at [136, 352] on span "Order Management System" at bounding box center [136, 351] width 182 height 41
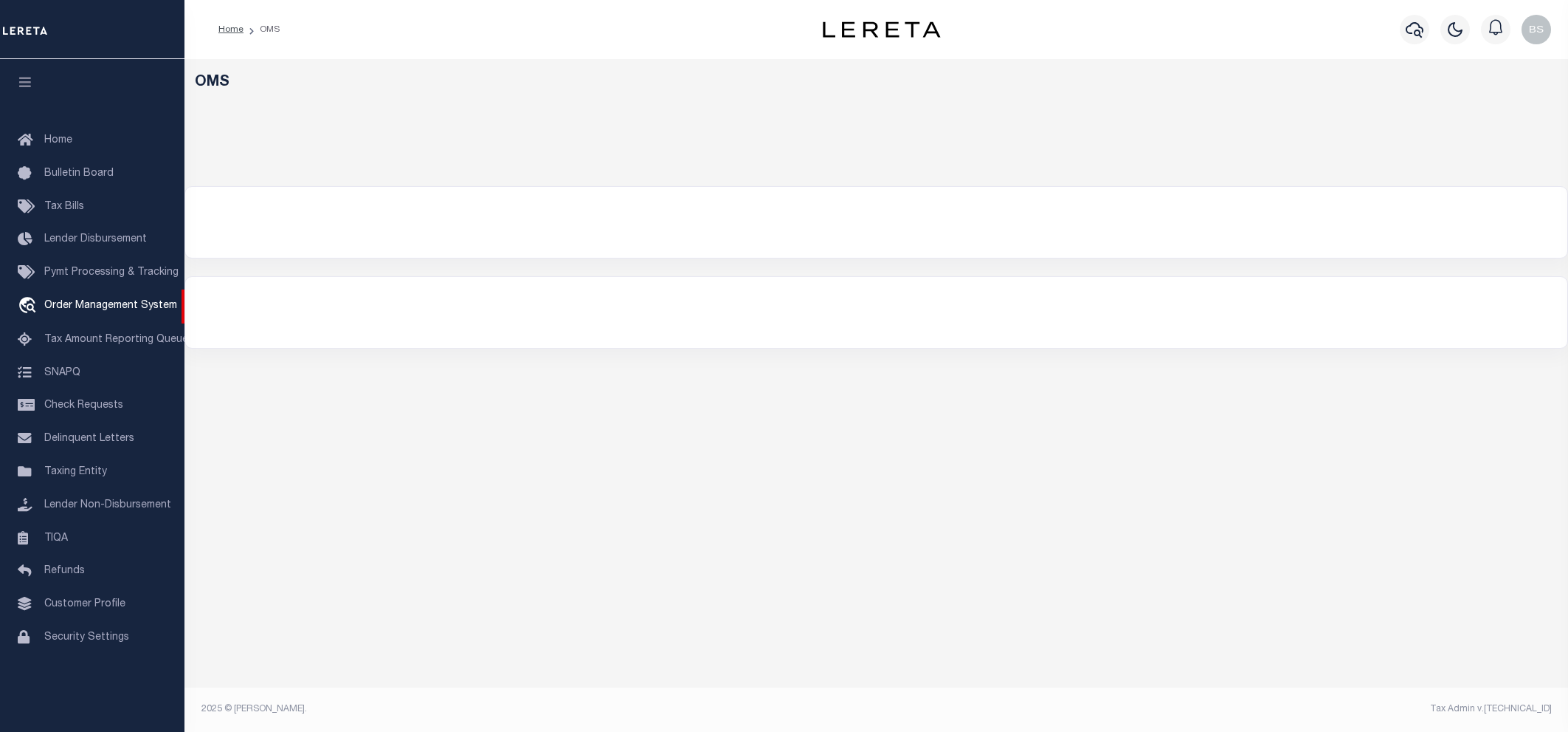
select select "200"
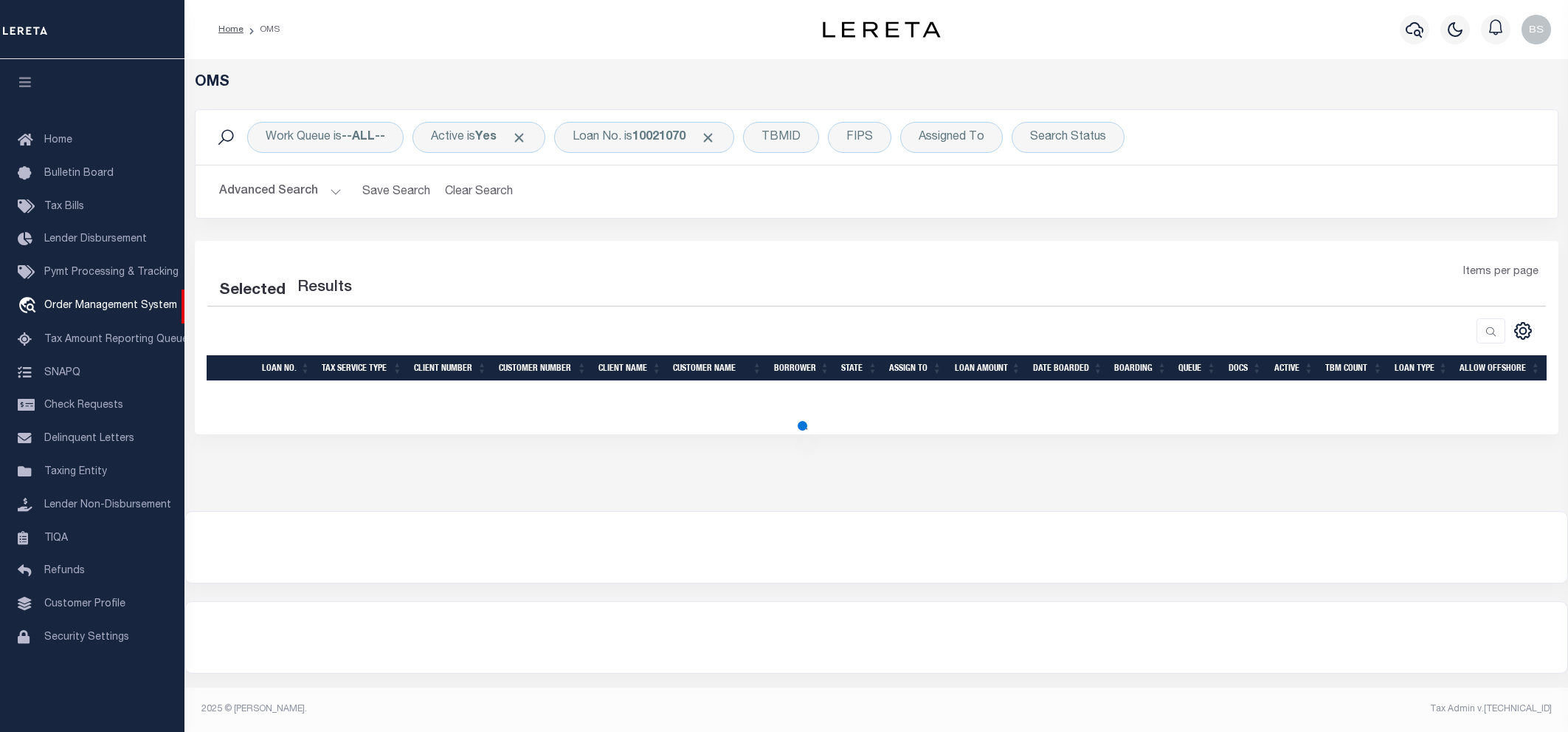
select select "200"
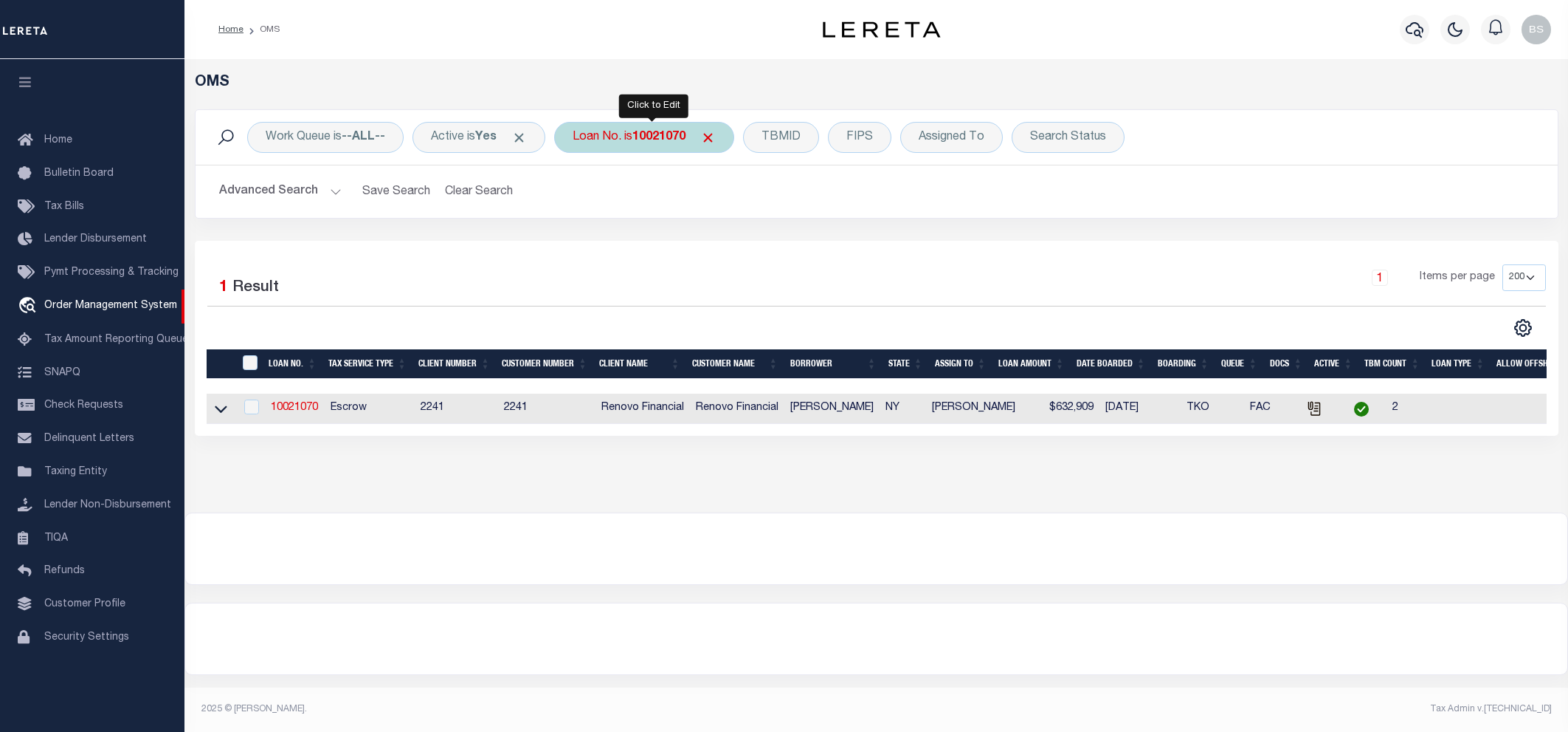
click at [657, 135] on b "10021070" at bounding box center [659, 137] width 53 height 12
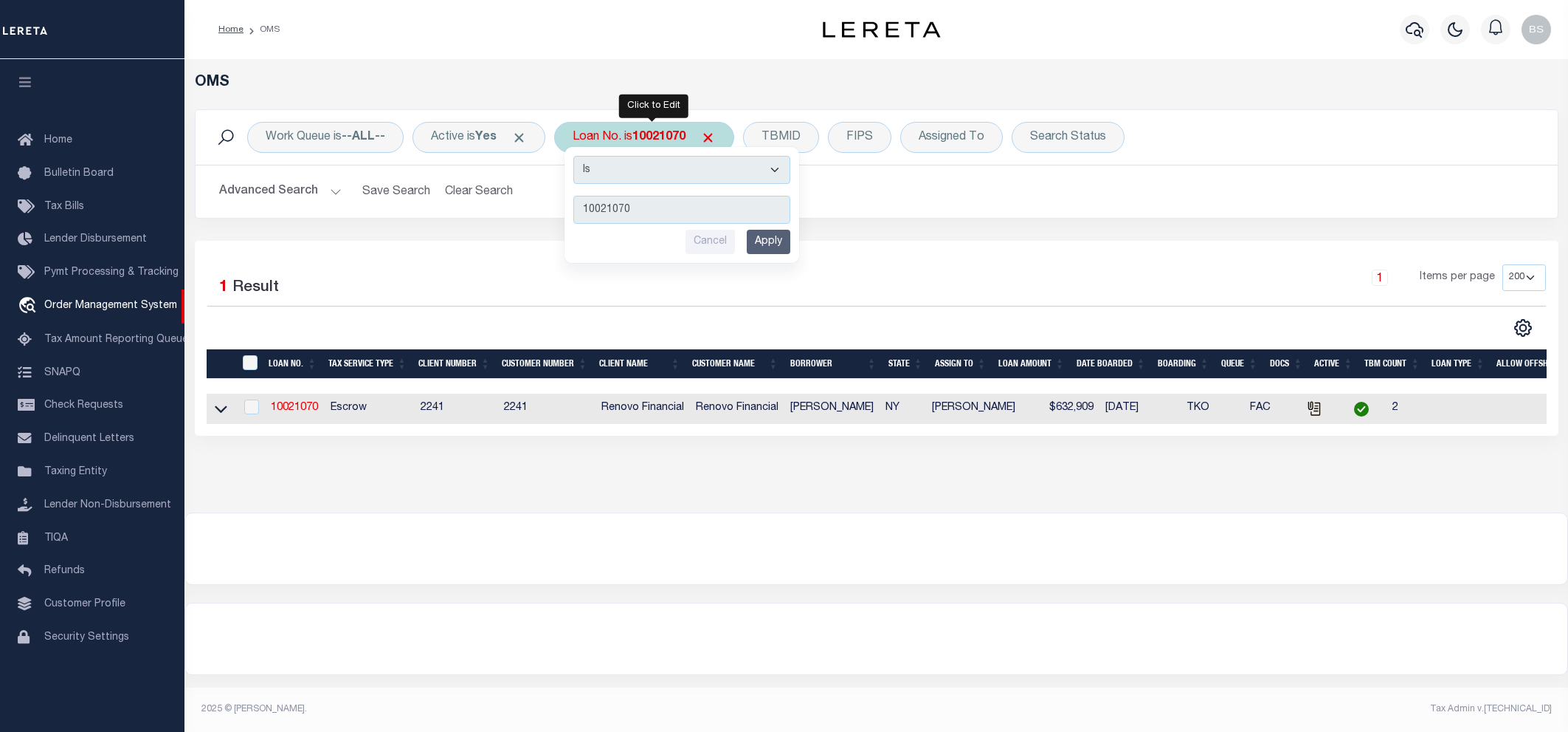
type input "10262"
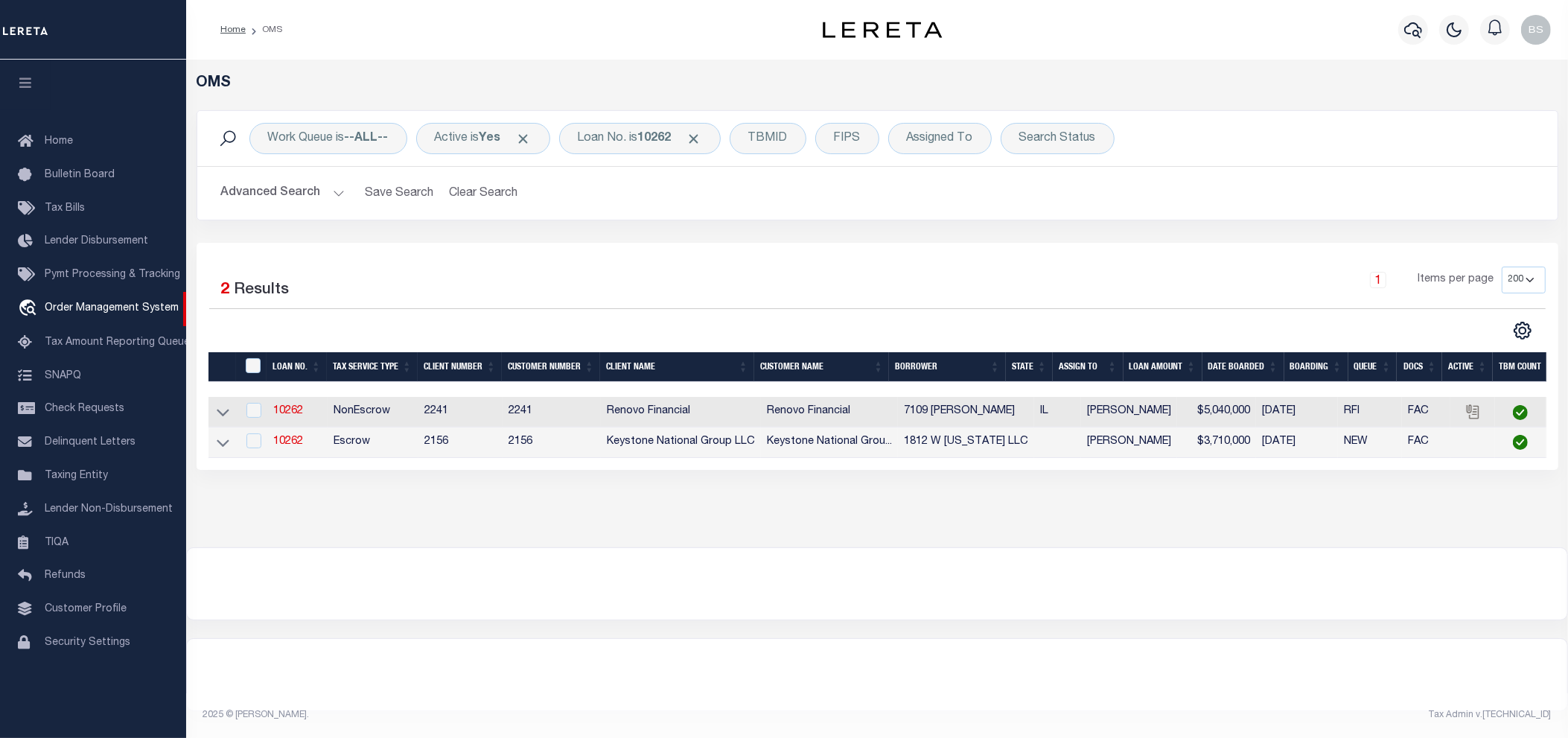
click at [832, 610] on div at bounding box center [877, 583] width 1380 height 71
click at [605, 136] on div "Loan No. is 10262" at bounding box center [639, 138] width 161 height 31
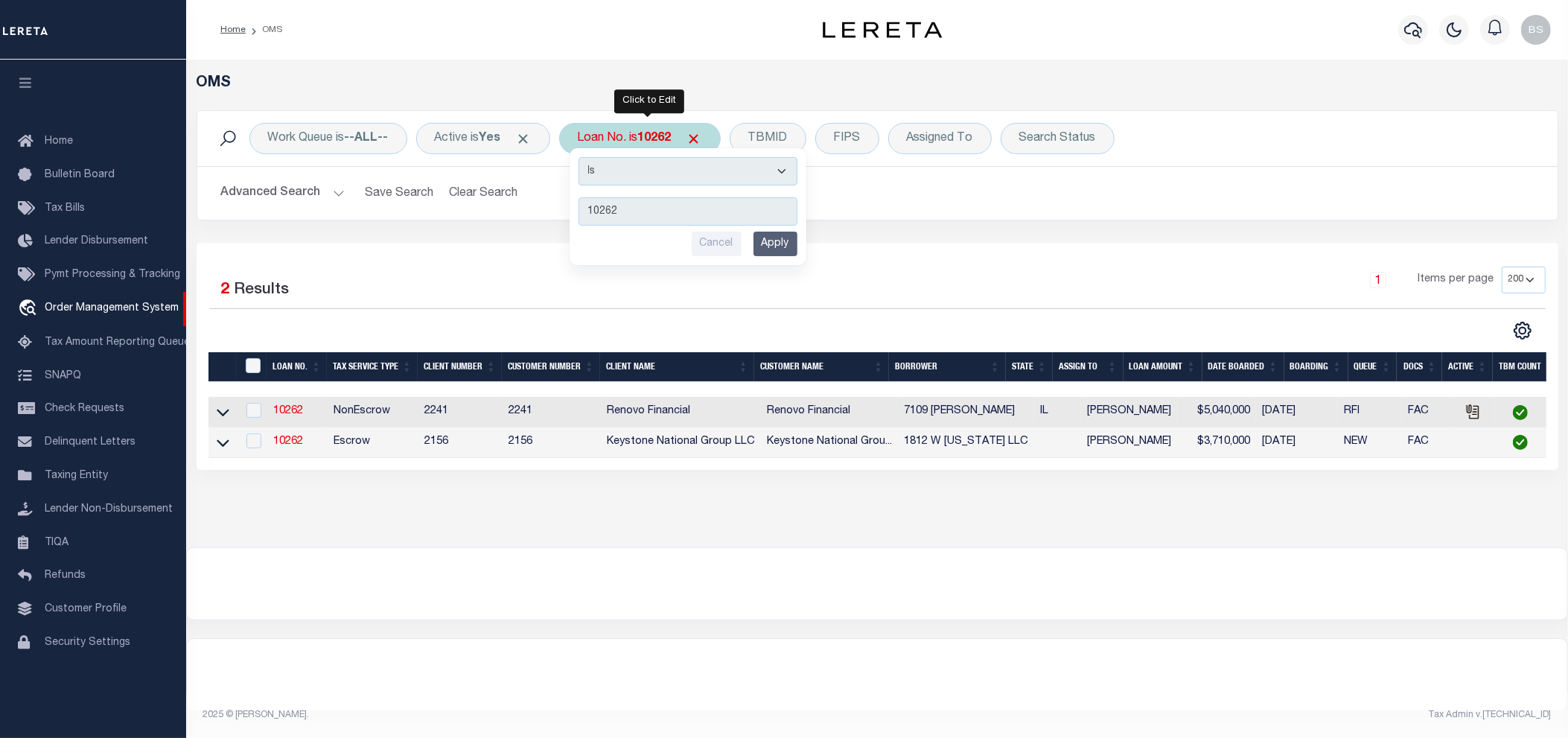
type input "10012142"
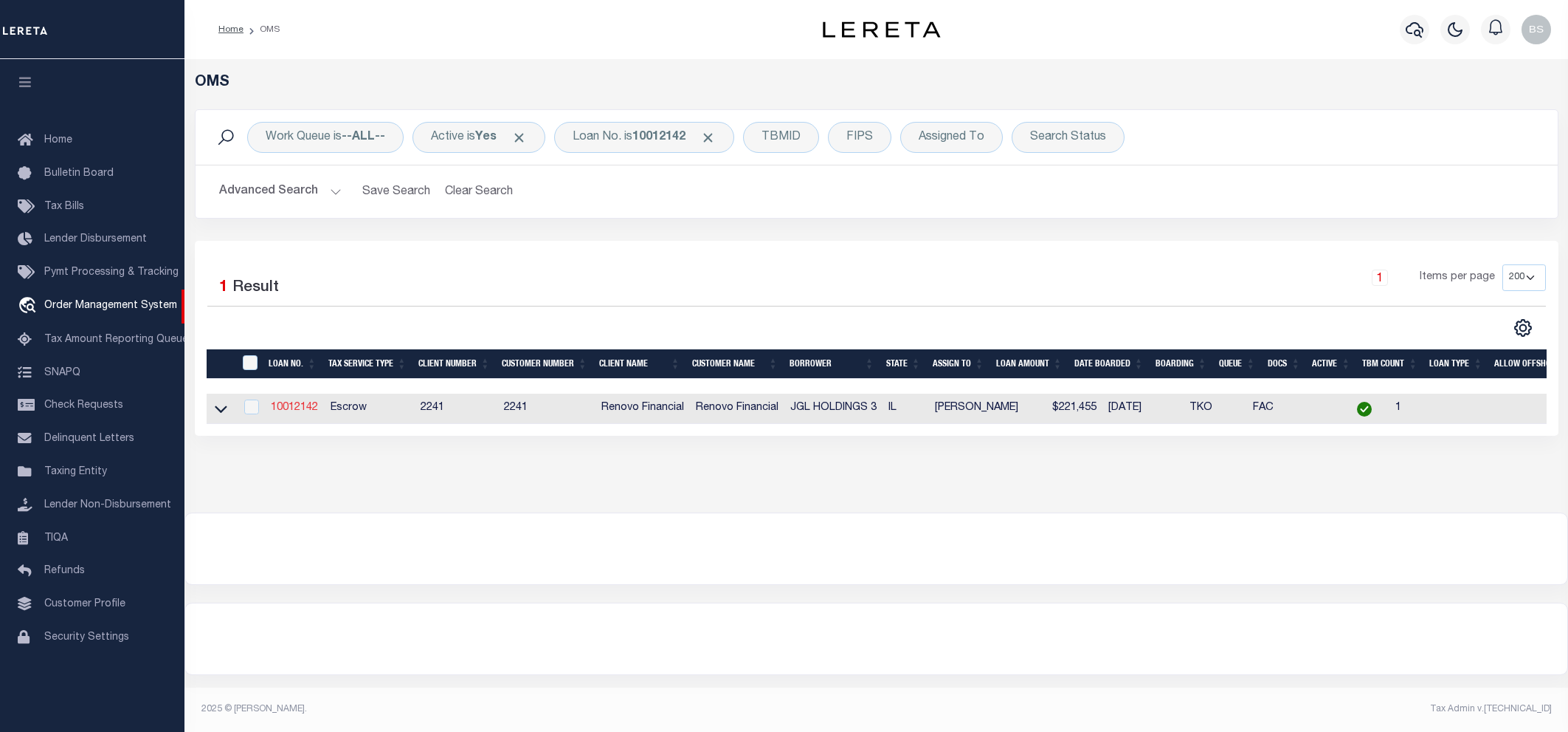
drag, startPoint x: 222, startPoint y: 411, endPoint x: 287, endPoint y: 414, distance: 65.1
click at [222, 411] on icon at bounding box center [220, 408] width 12 height 15
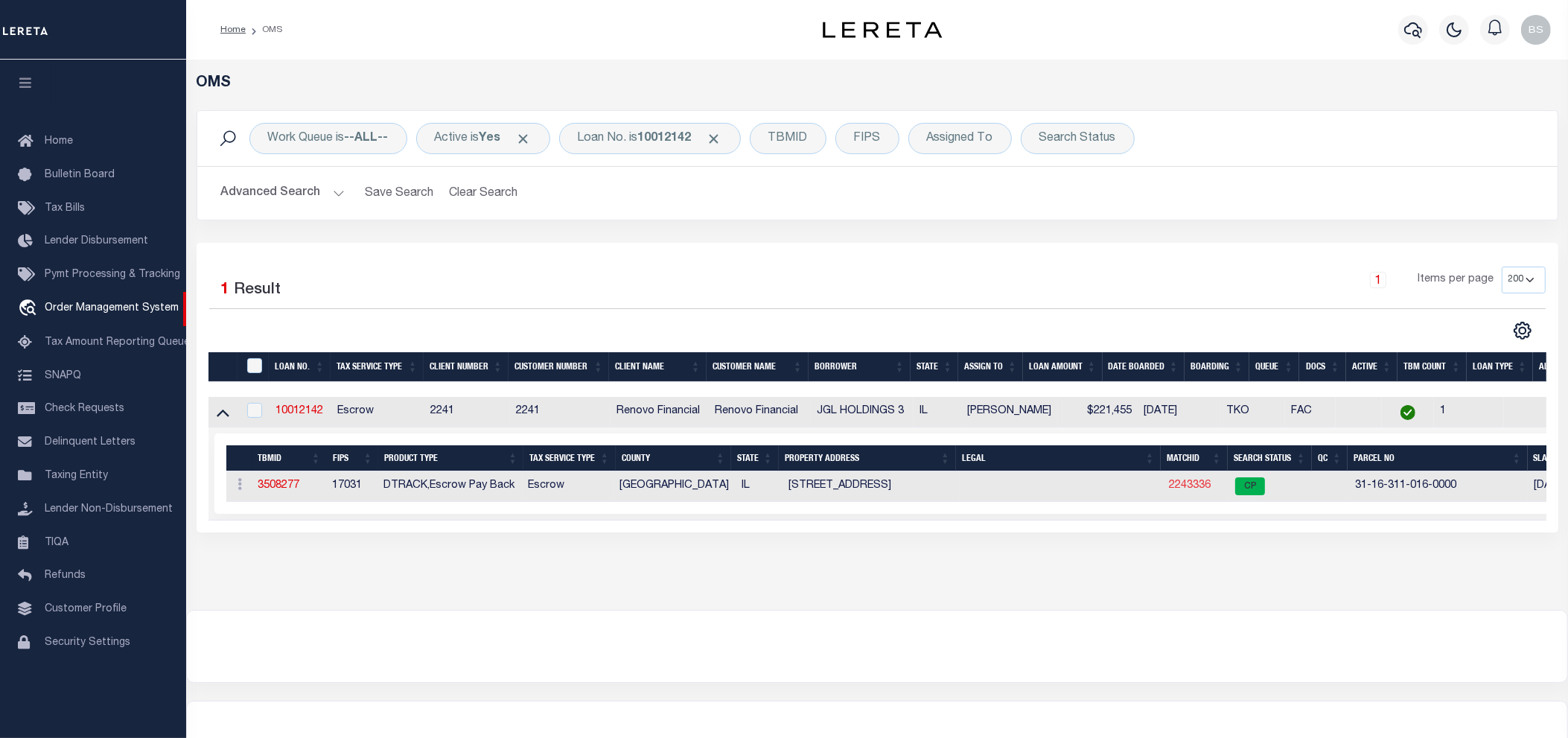
click at [1185, 490] on link "2243336" at bounding box center [1190, 485] width 42 height 11
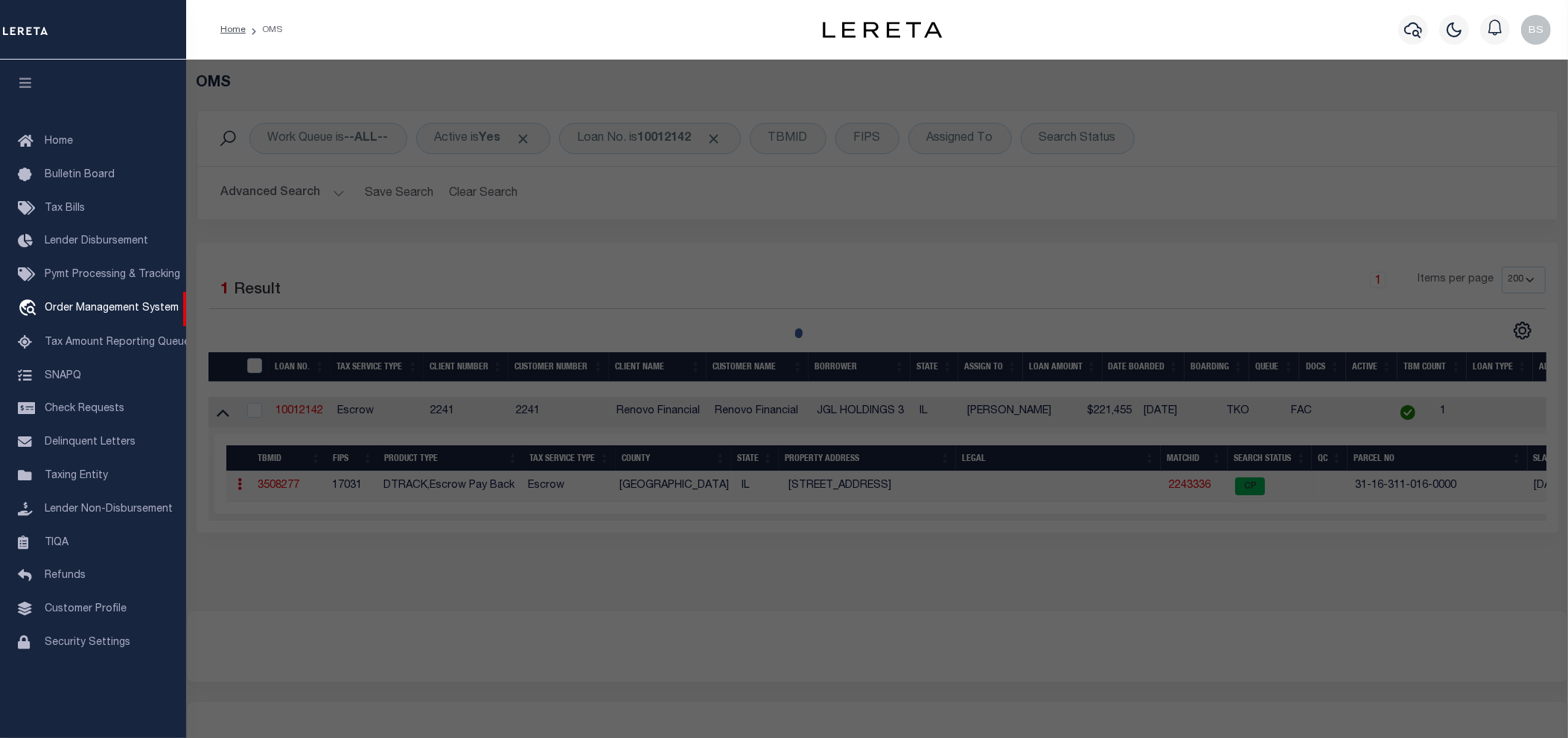
checkbox input "false"
select select "CP"
type input "JGL RE HOLDINGS 3 LLC"
select select "AGW"
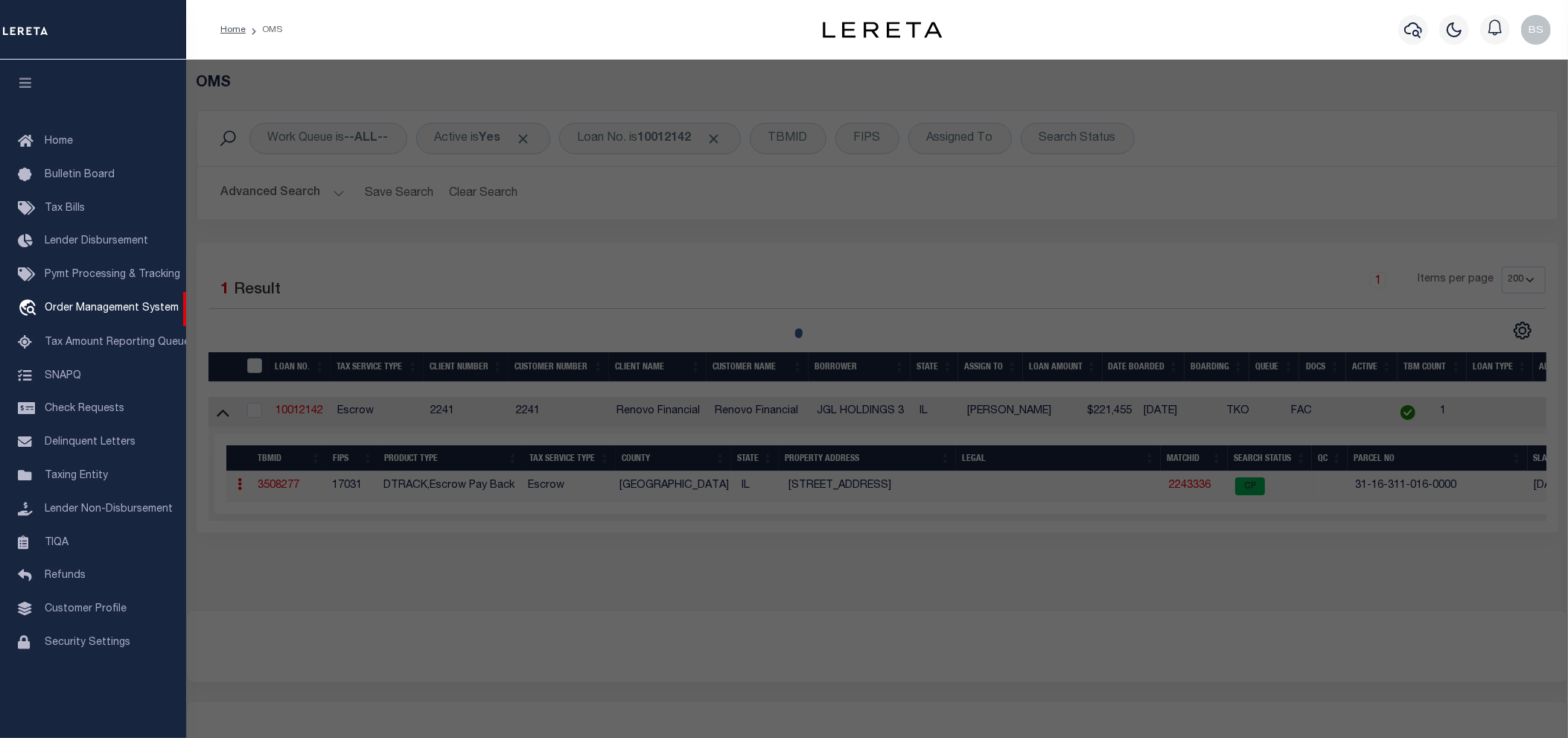
select select "ADD"
type input "321 W CENTRAL AVE"
type input "MATTESON, IL 60443"
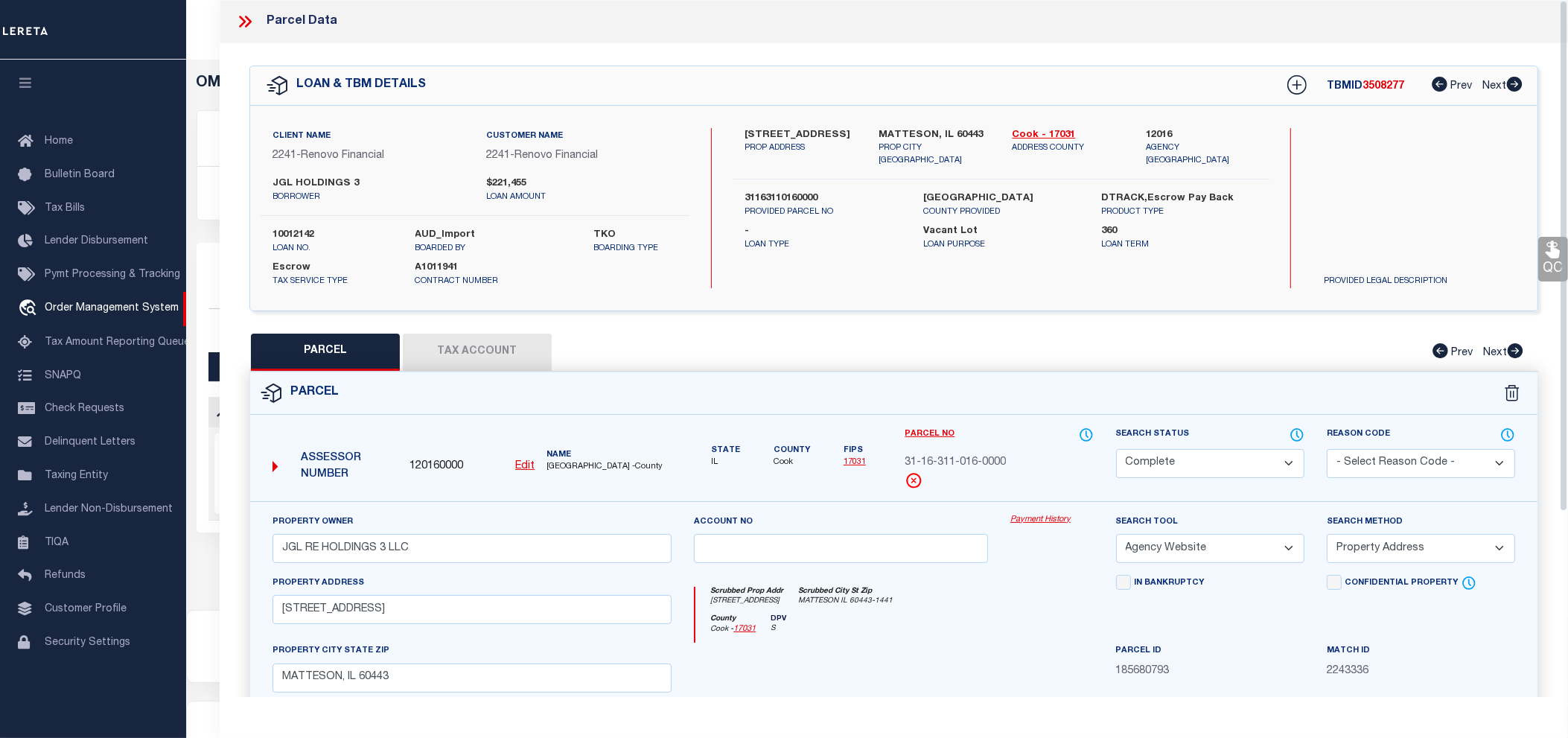
click at [1042, 523] on link "Payment History" at bounding box center [1052, 519] width 84 height 12
